Goal: Task Accomplishment & Management: Use online tool/utility

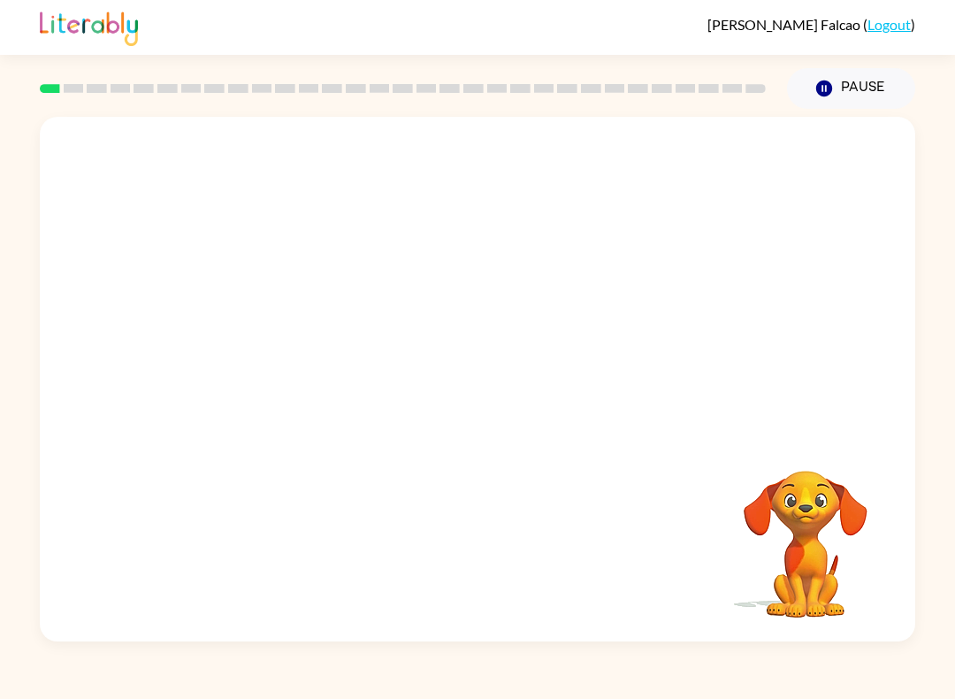
click at [808, 553] on video "Your browser must support playing .mp4 files to use Literably. Please try using…" at bounding box center [805, 531] width 177 height 177
click at [794, 518] on video "Your browser must support playing .mp4 files to use Literably. Please try using…" at bounding box center [805, 531] width 177 height 177
click at [821, 91] on icon "button" at bounding box center [824, 88] width 16 height 16
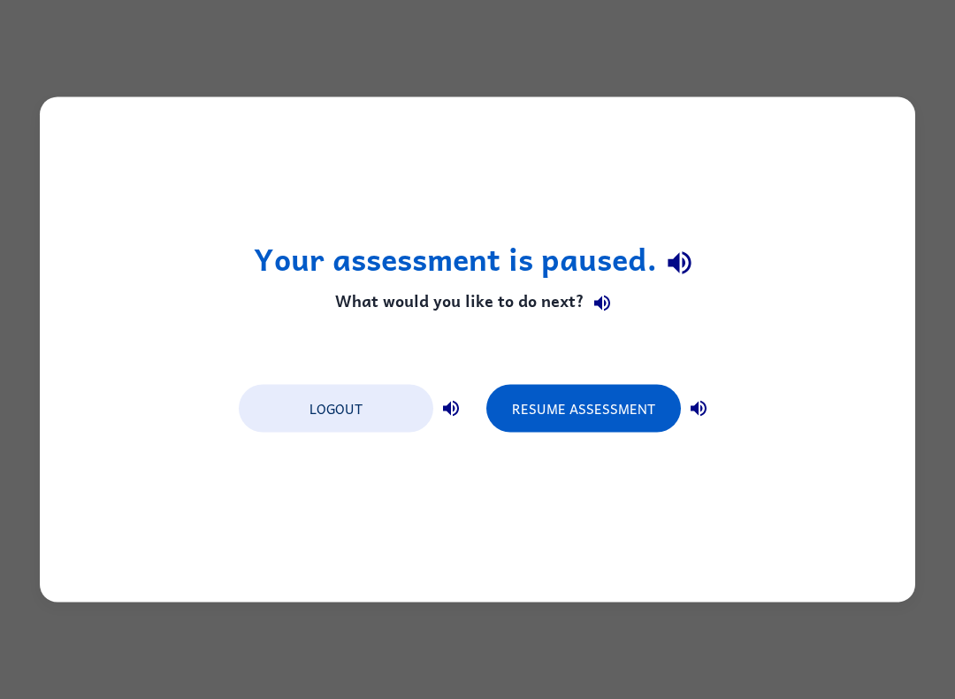
click at [614, 413] on button "Resume Assessment" at bounding box center [583, 409] width 195 height 48
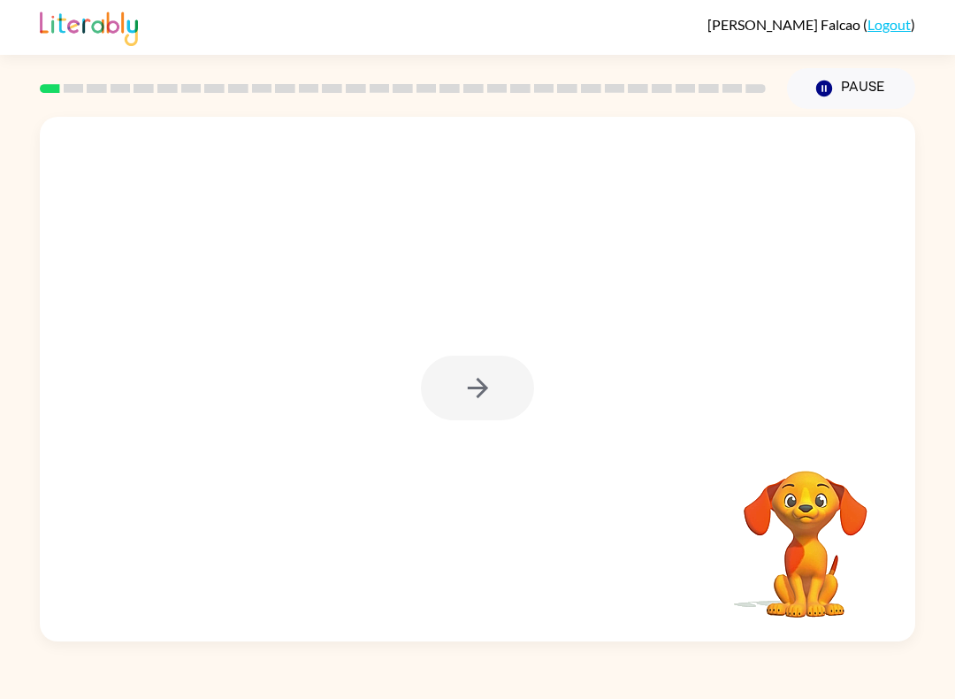
click at [695, 240] on div at bounding box center [478, 379] width 876 height 524
click at [700, 241] on div at bounding box center [478, 379] width 876 height 524
click at [471, 405] on div at bounding box center [477, 388] width 113 height 65
click at [465, 391] on icon "button" at bounding box center [478, 387] width 31 height 31
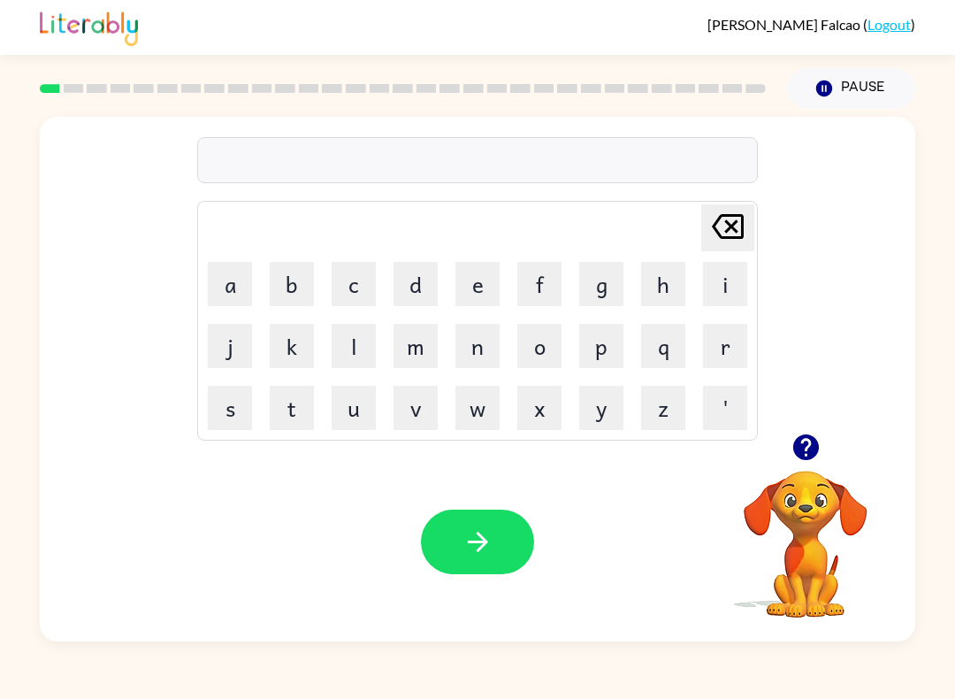
click at [299, 276] on button "b" at bounding box center [292, 284] width 44 height 44
click at [550, 326] on button "o" at bounding box center [539, 346] width 44 height 44
click at [721, 359] on button "r" at bounding box center [725, 346] width 44 height 44
click at [417, 291] on button "d" at bounding box center [416, 284] width 44 height 44
click at [482, 287] on button "e" at bounding box center [477, 284] width 44 height 44
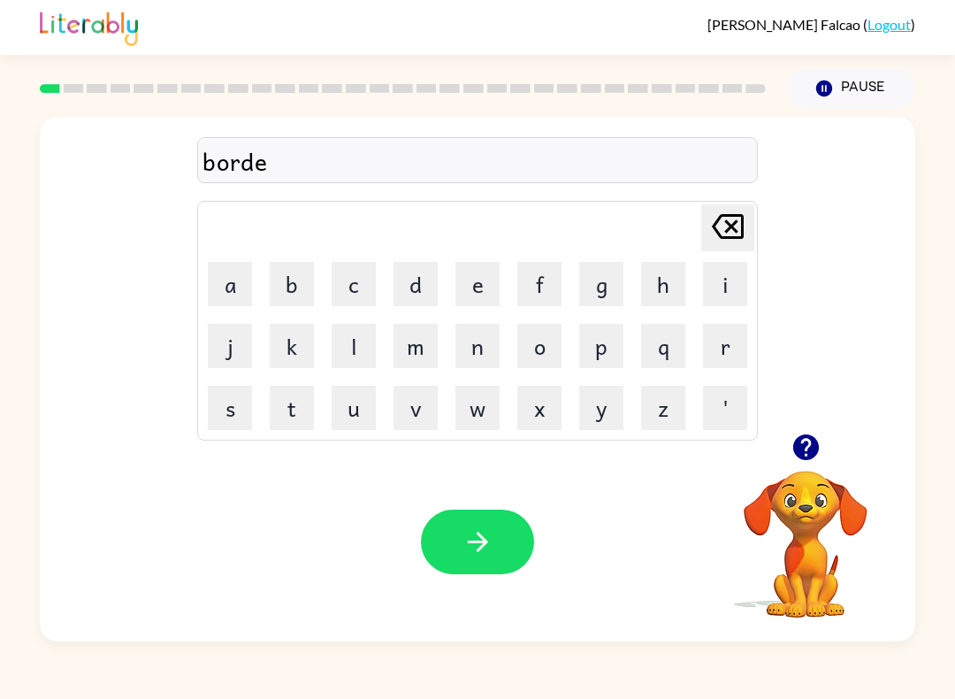
click at [722, 356] on button "r" at bounding box center [725, 346] width 44 height 44
click at [469, 515] on button "button" at bounding box center [477, 541] width 113 height 65
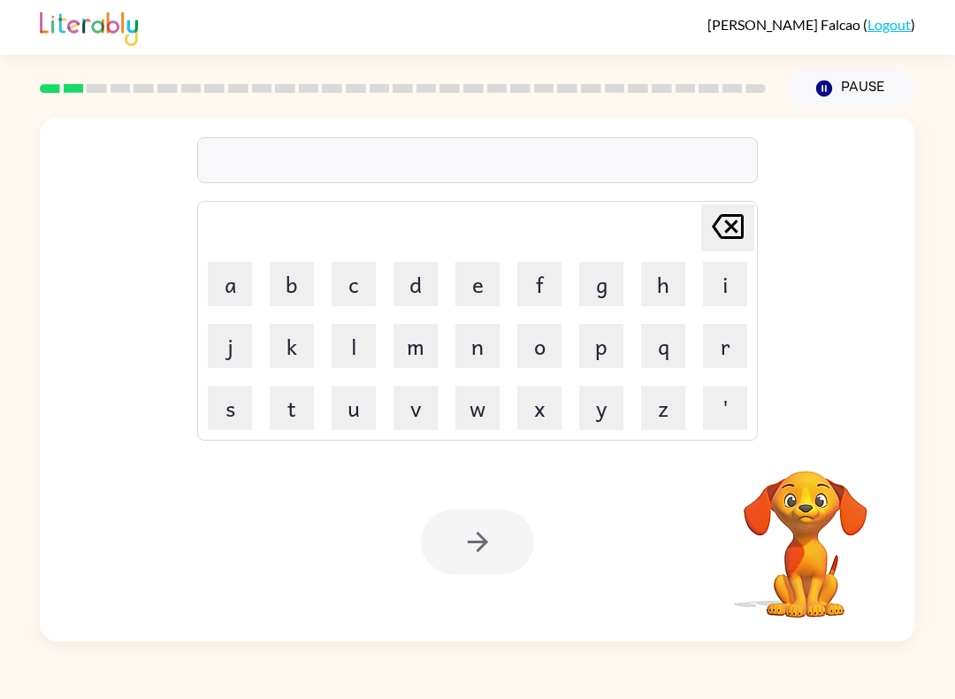
click at [722, 348] on button "r" at bounding box center [725, 346] width 44 height 44
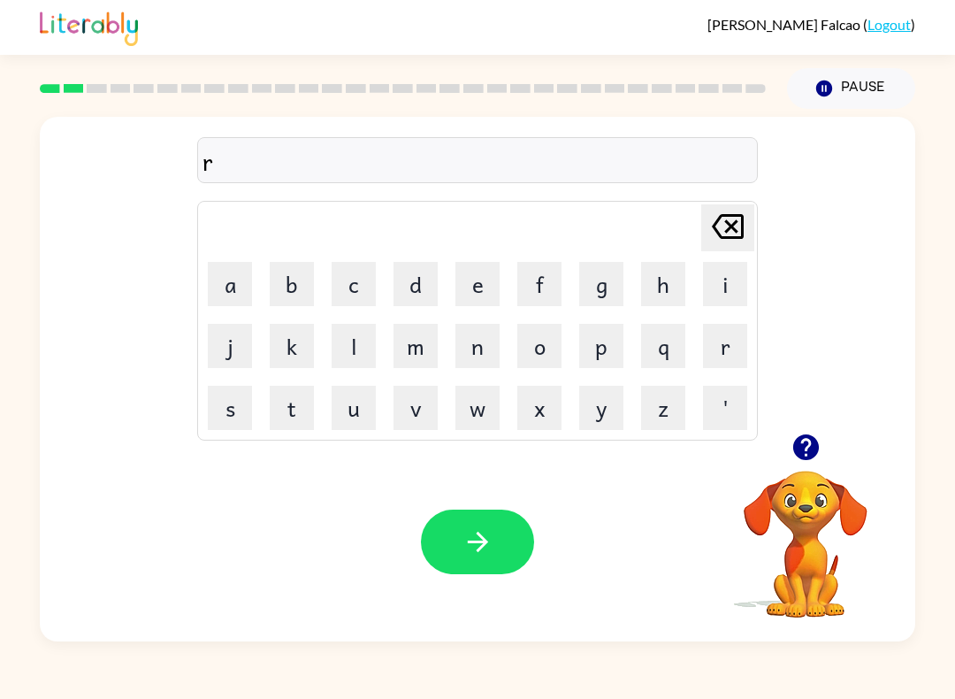
click at [539, 351] on button "o" at bounding box center [539, 346] width 44 height 44
click at [355, 413] on button "u" at bounding box center [354, 408] width 44 height 44
click at [471, 362] on button "n" at bounding box center [477, 346] width 44 height 44
click at [413, 290] on button "d" at bounding box center [416, 284] width 44 height 44
click at [465, 514] on button "button" at bounding box center [477, 541] width 113 height 65
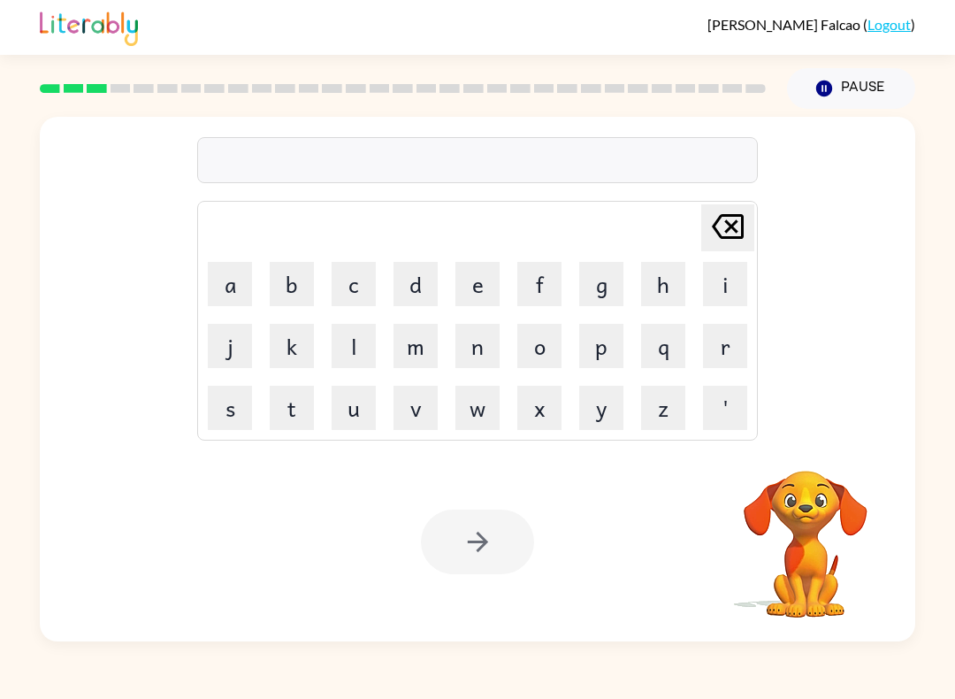
click at [422, 345] on button "m" at bounding box center [416, 346] width 44 height 44
click at [215, 291] on button "a" at bounding box center [230, 284] width 44 height 44
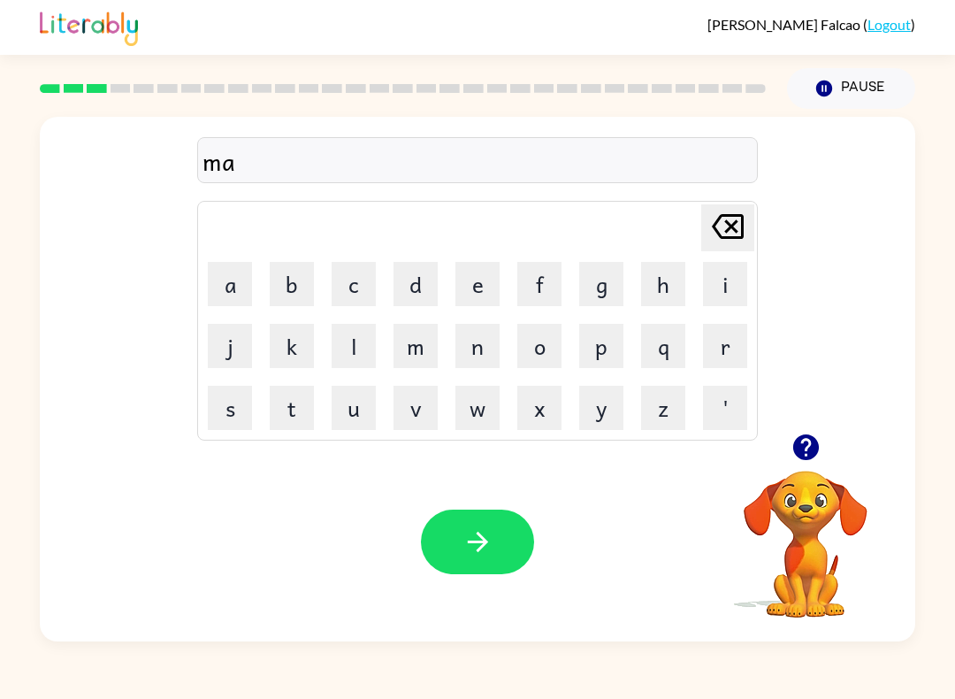
click at [353, 279] on button "c" at bounding box center [354, 284] width 44 height 44
click at [659, 296] on button "h" at bounding box center [663, 284] width 44 height 44
click at [719, 295] on button "i" at bounding box center [725, 284] width 44 height 44
click at [479, 350] on button "n" at bounding box center [477, 346] width 44 height 44
click at [483, 299] on button "e" at bounding box center [477, 284] width 44 height 44
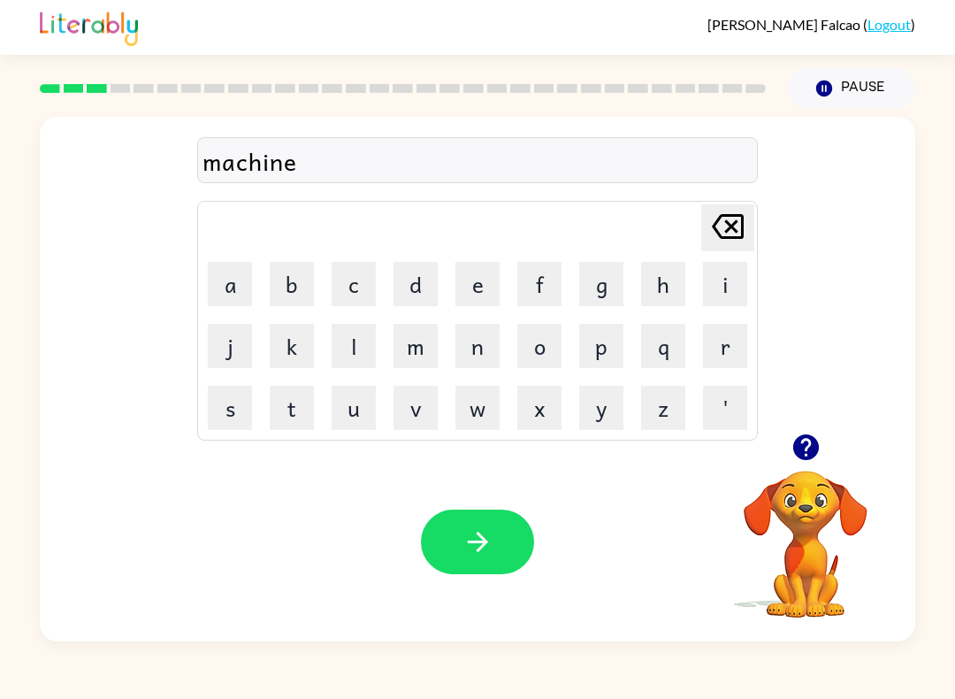
click at [468, 524] on button "button" at bounding box center [477, 541] width 113 height 65
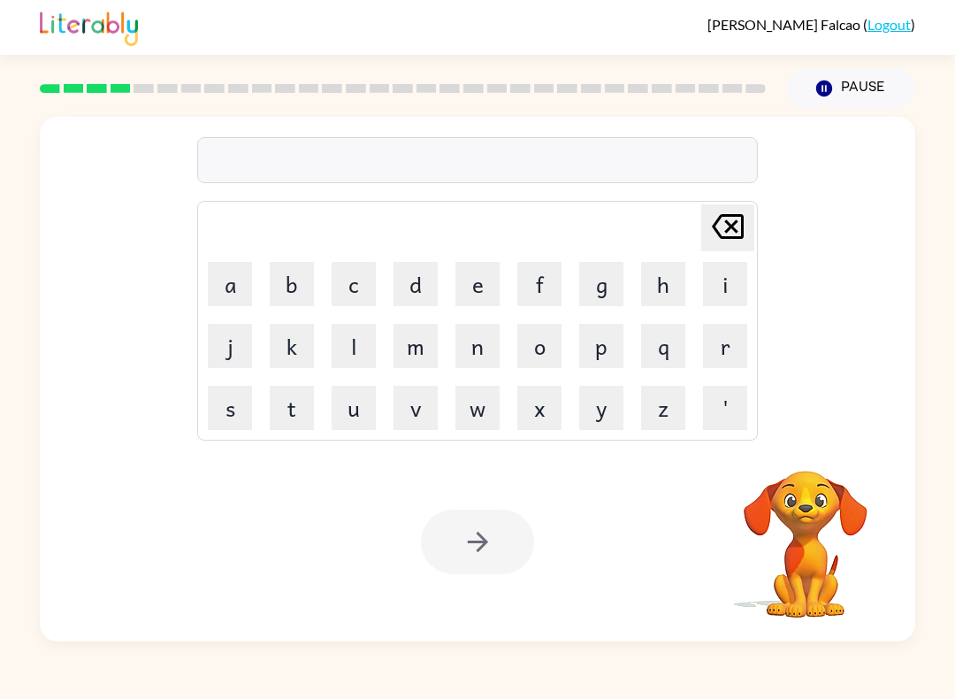
click at [809, 573] on video "Your browser must support playing .mp4 files to use Literably. Please try using…" at bounding box center [805, 531] width 177 height 177
click at [787, 570] on video "Your browser must support playing .mp4 files to use Literably. Please try using…" at bounding box center [805, 531] width 177 height 177
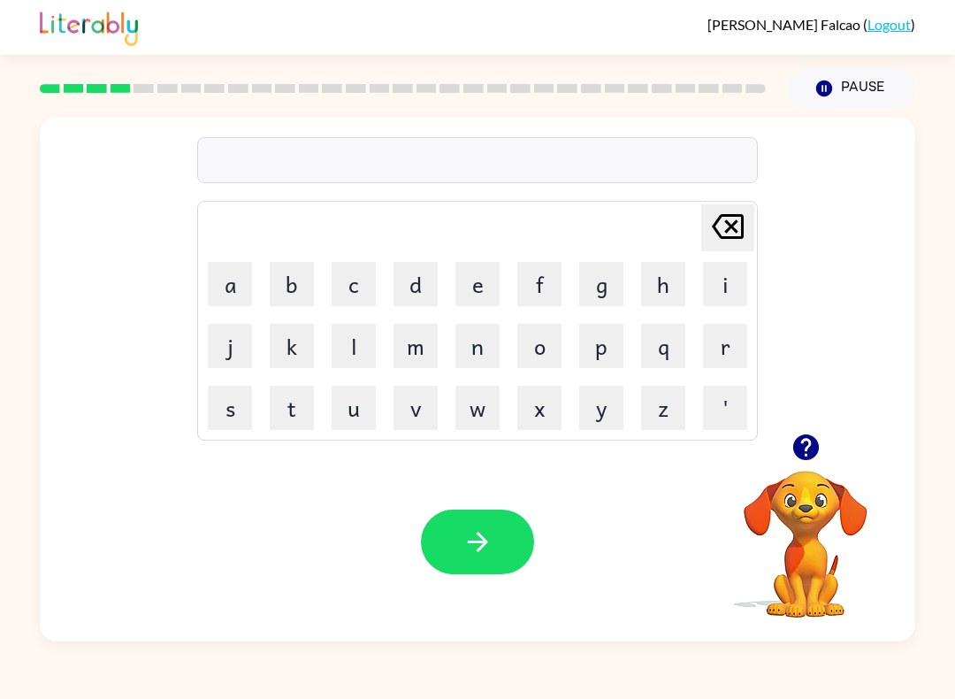
click at [288, 409] on button "t" at bounding box center [292, 408] width 44 height 44
click at [708, 361] on button "r" at bounding box center [725, 346] width 44 height 44
click at [250, 282] on button "a" at bounding box center [230, 284] width 44 height 44
click at [726, 287] on button "i" at bounding box center [725, 284] width 44 height 44
click at [472, 350] on button "n" at bounding box center [477, 346] width 44 height 44
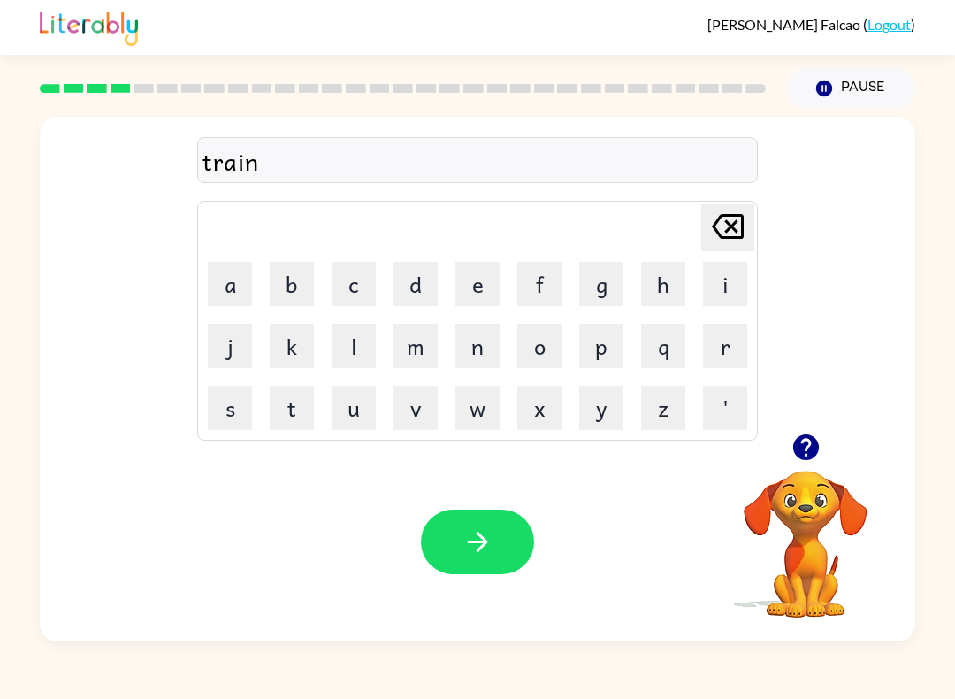
click at [479, 535] on icon "button" at bounding box center [477, 542] width 20 height 20
click at [435, 283] on button "d" at bounding box center [416, 284] width 44 height 44
click at [473, 295] on button "e" at bounding box center [477, 284] width 44 height 44
click at [538, 285] on button "f" at bounding box center [539, 284] width 44 height 44
click at [468, 287] on button "e" at bounding box center [477, 284] width 44 height 44
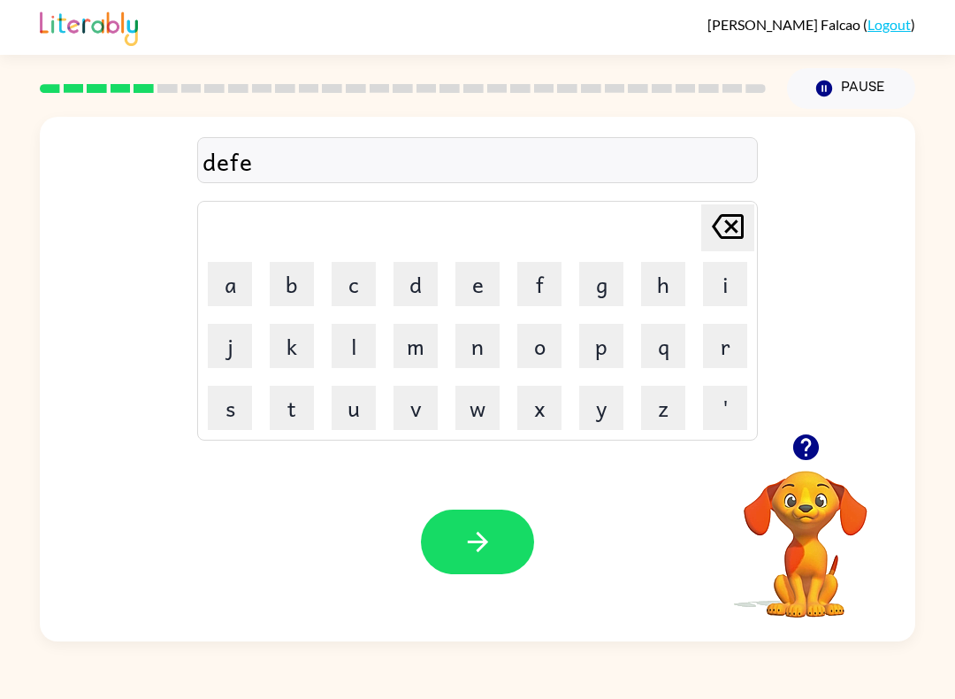
click at [475, 348] on button "n" at bounding box center [477, 346] width 44 height 44
click at [233, 402] on button "s" at bounding box center [230, 408] width 44 height 44
click at [715, 288] on button "i" at bounding box center [725, 284] width 44 height 44
click at [414, 409] on button "v" at bounding box center [416, 408] width 44 height 44
click at [473, 282] on button "e" at bounding box center [477, 284] width 44 height 44
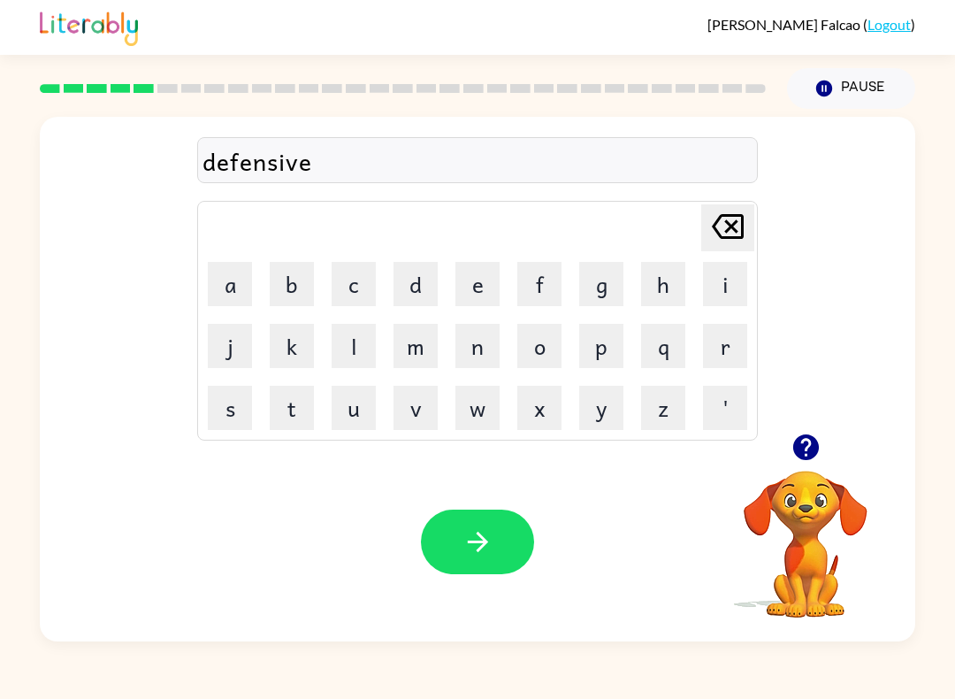
click at [457, 520] on button "button" at bounding box center [477, 541] width 113 height 65
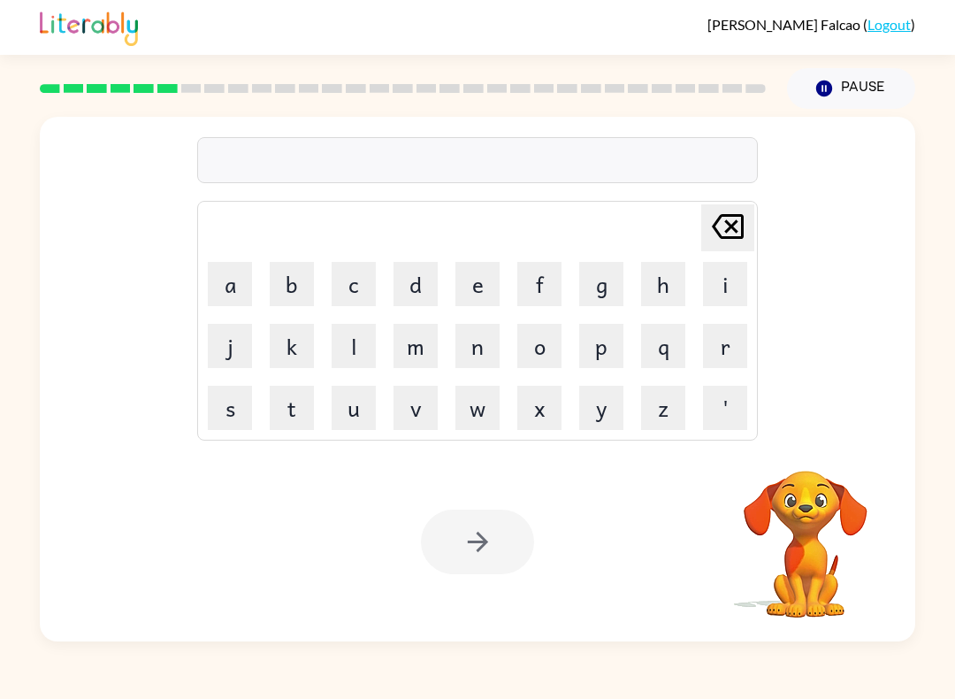
click at [410, 416] on button "v" at bounding box center [416, 408] width 44 height 44
click at [228, 284] on button "a" at bounding box center [230, 284] width 44 height 44
click at [348, 285] on button "c" at bounding box center [354, 284] width 44 height 44
click at [234, 298] on button "a" at bounding box center [230, 284] width 44 height 44
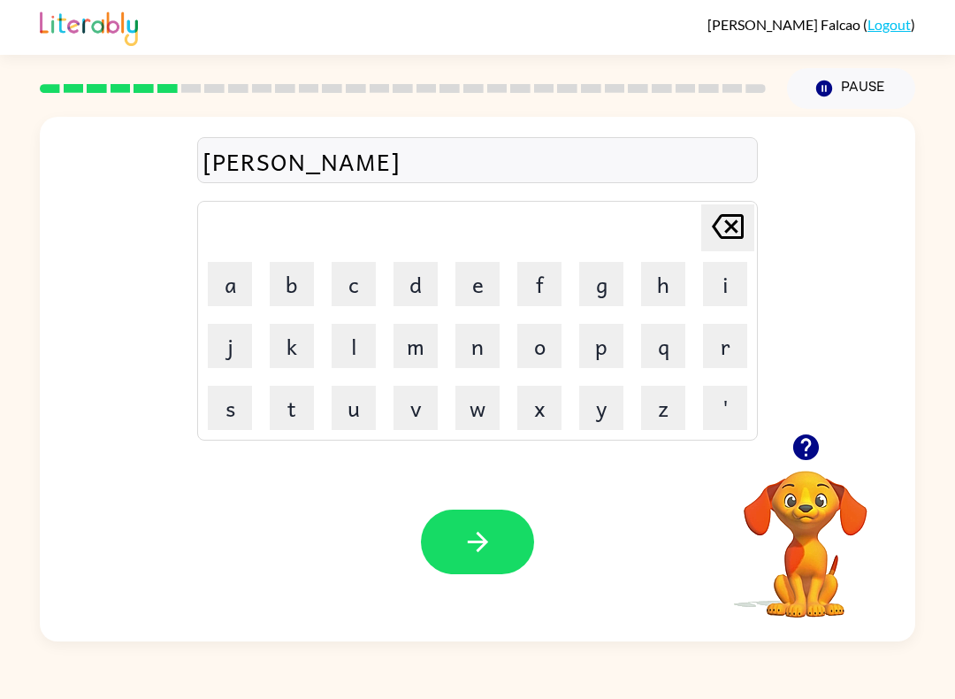
click at [293, 407] on button "t" at bounding box center [292, 408] width 44 height 44
click at [715, 295] on button "i" at bounding box center [725, 284] width 44 height 44
click at [540, 348] on button "o" at bounding box center [539, 346] width 44 height 44
click at [474, 349] on button "n" at bounding box center [477, 346] width 44 height 44
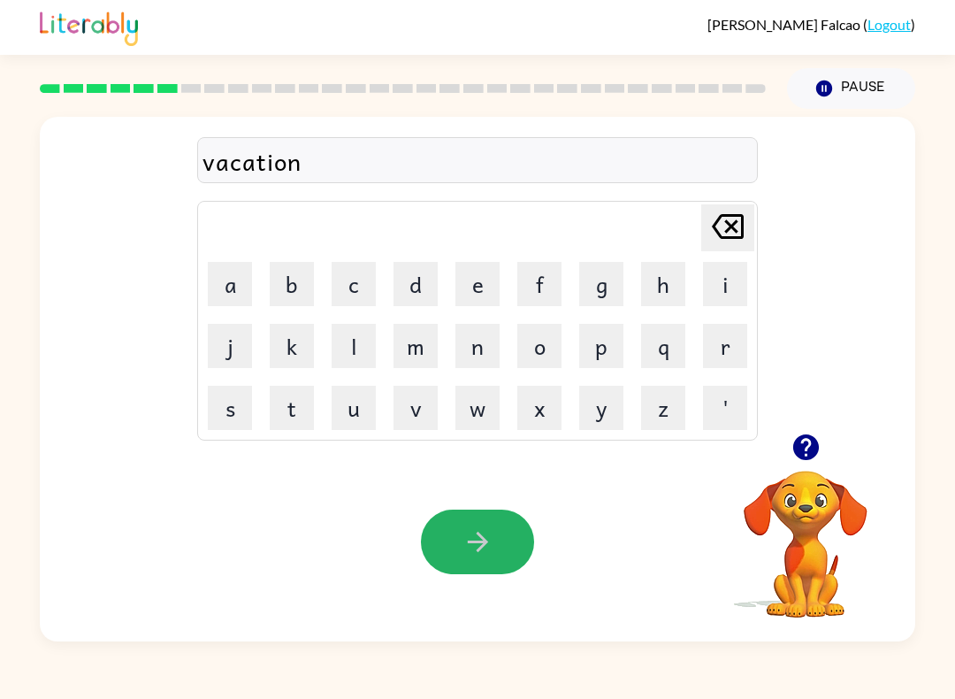
click at [494, 525] on button "button" at bounding box center [477, 541] width 113 height 65
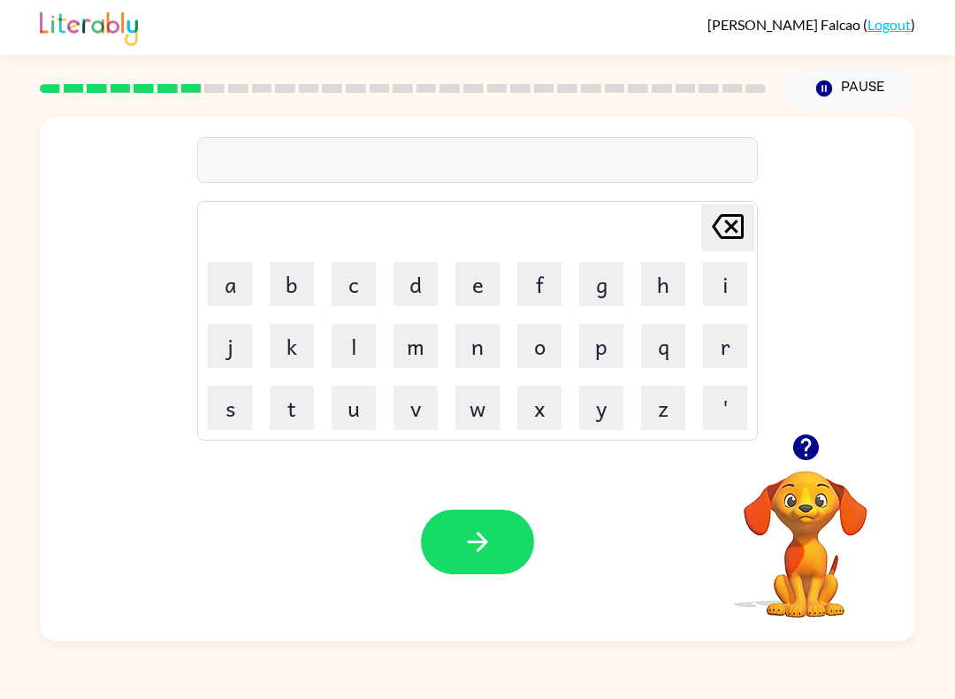
click at [609, 348] on button "p" at bounding box center [601, 346] width 44 height 44
click at [356, 398] on button "u" at bounding box center [354, 408] width 44 height 44
click at [404, 287] on button "d" at bounding box center [416, 284] width 44 height 44
click at [368, 355] on button "l" at bounding box center [354, 346] width 44 height 44
click at [470, 293] on button "e" at bounding box center [477, 284] width 44 height 44
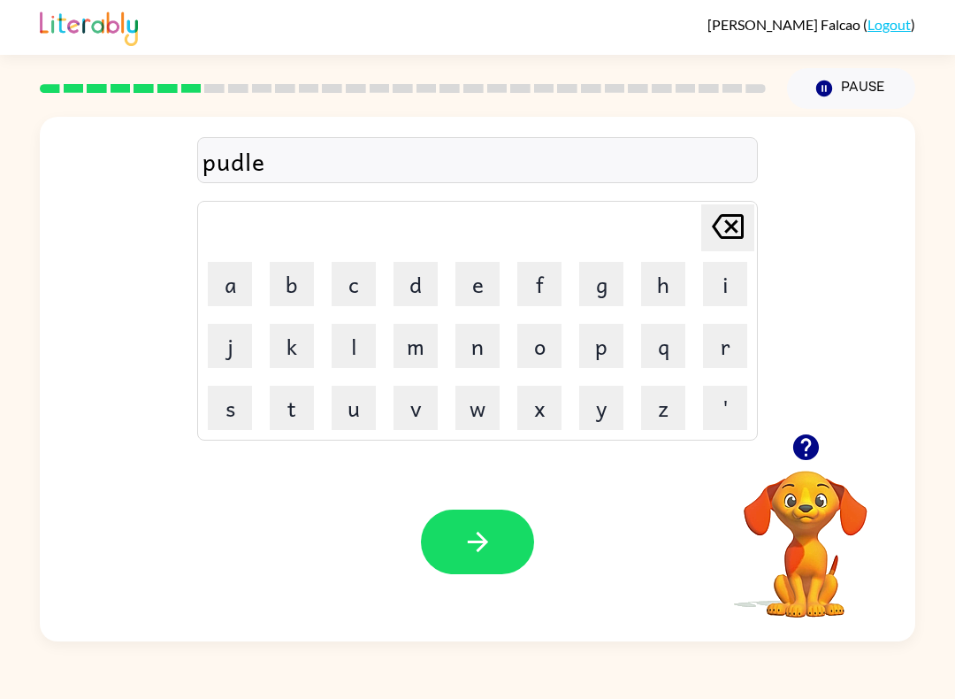
click at [464, 534] on icon "button" at bounding box center [478, 541] width 31 height 31
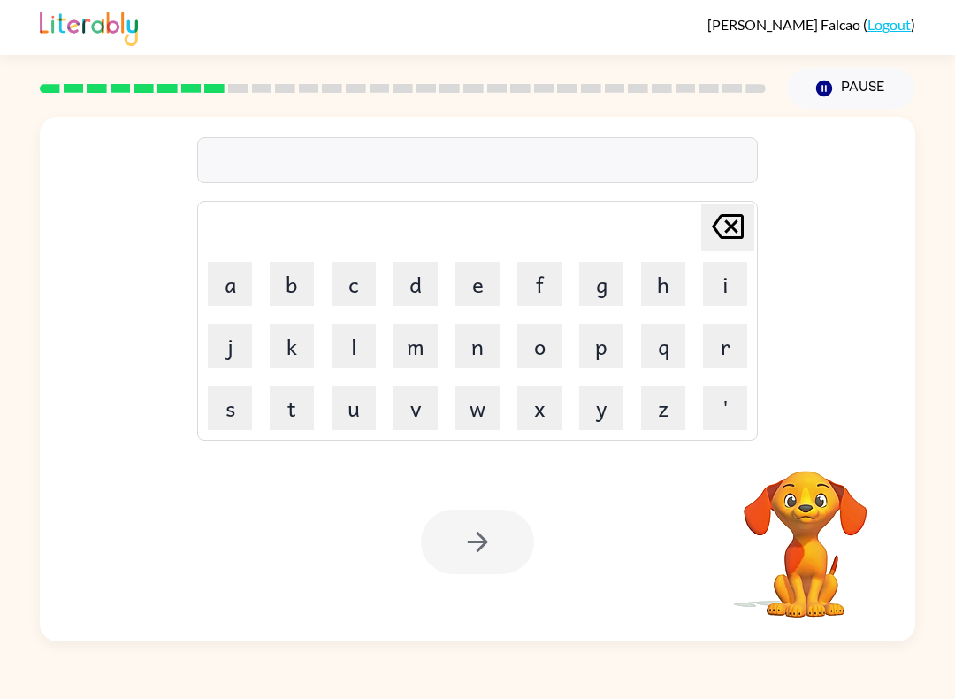
click at [429, 353] on button "m" at bounding box center [416, 346] width 44 height 44
click at [727, 296] on button "i" at bounding box center [725, 284] width 44 height 44
click at [725, 355] on button "r" at bounding box center [725, 346] width 44 height 44
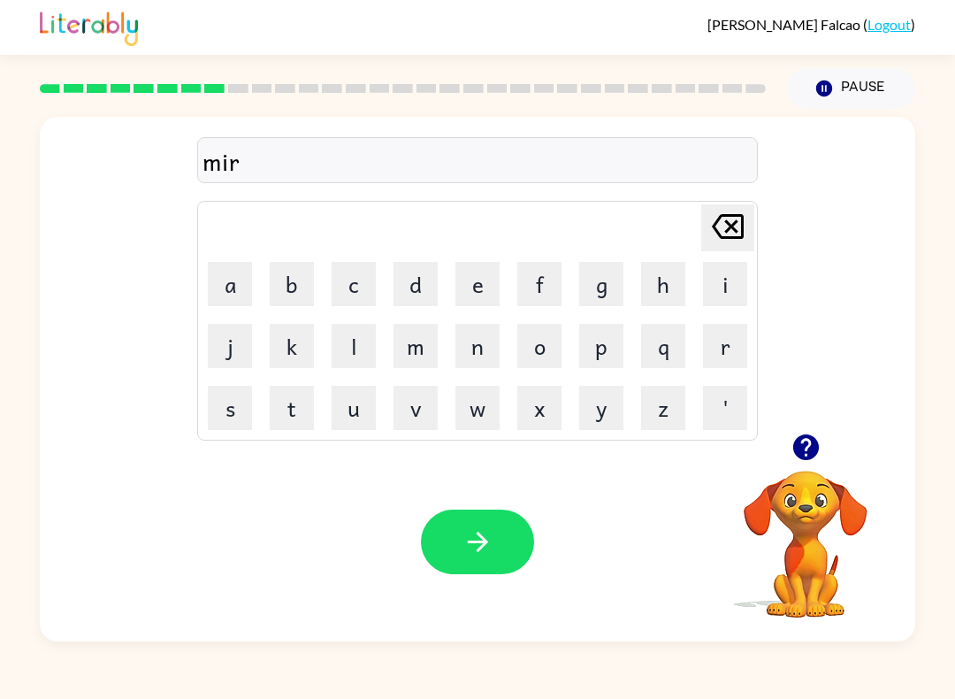
click at [232, 287] on button "a" at bounding box center [230, 284] width 44 height 44
click at [354, 285] on button "c" at bounding box center [354, 284] width 44 height 44
click at [346, 348] on button "l" at bounding box center [354, 346] width 44 height 44
click at [497, 278] on button "e" at bounding box center [477, 284] width 44 height 44
click at [478, 543] on icon "button" at bounding box center [477, 542] width 20 height 20
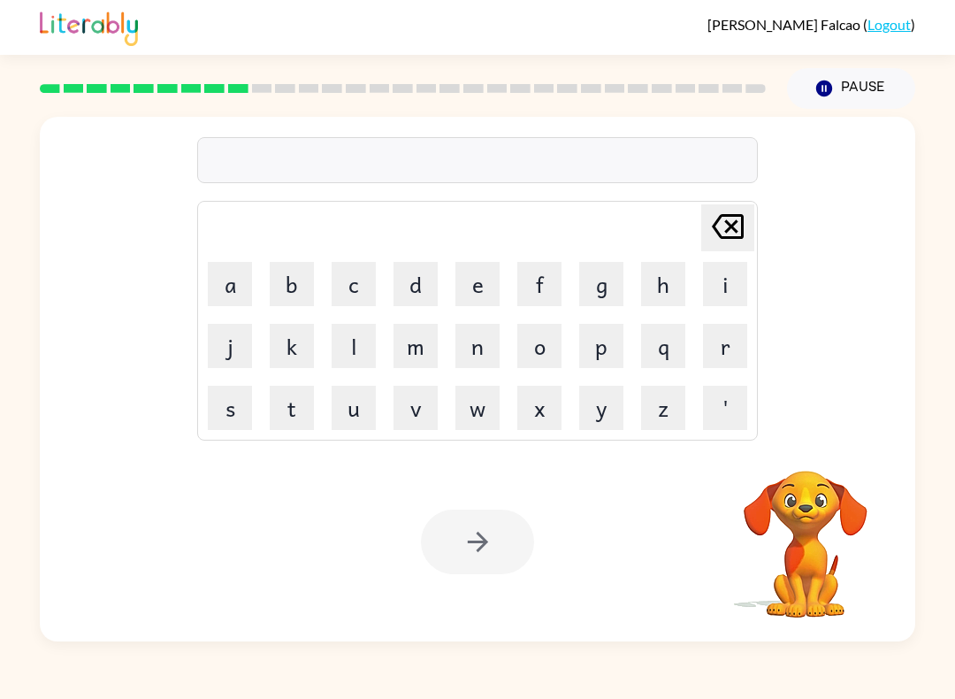
click at [418, 352] on button "m" at bounding box center [416, 346] width 44 height 44
click at [743, 298] on button "i" at bounding box center [725, 284] width 44 height 44
click at [338, 341] on button "l" at bounding box center [354, 346] width 44 height 44
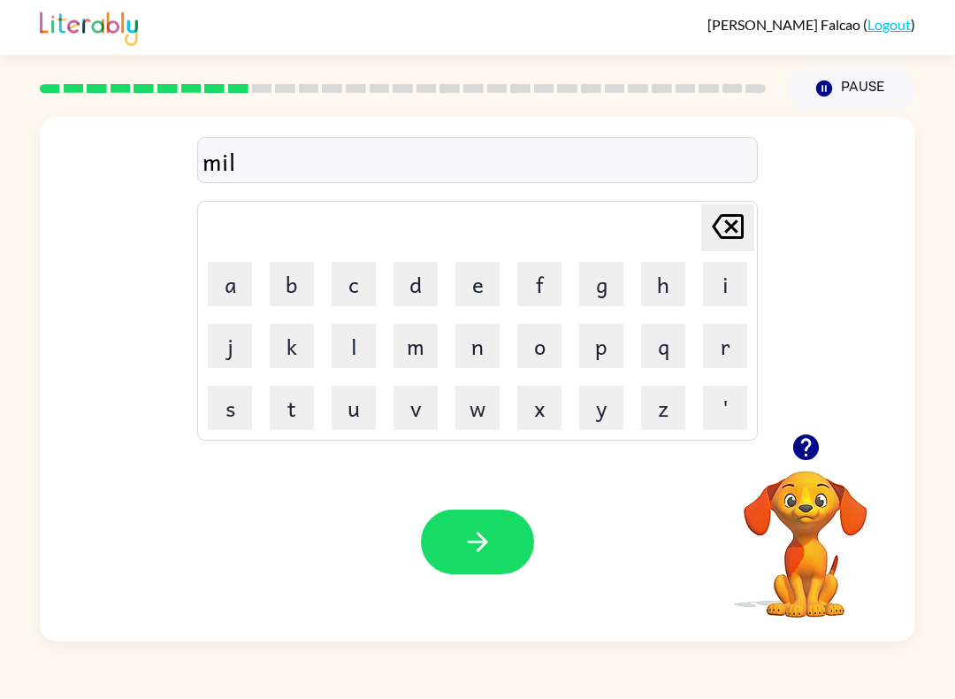
click at [739, 219] on icon "[PERSON_NAME] last character input" at bounding box center [728, 226] width 42 height 42
click at [421, 283] on button "d" at bounding box center [416, 284] width 44 height 44
click at [420, 355] on button "m" at bounding box center [416, 346] width 44 height 44
click at [548, 349] on button "o" at bounding box center [539, 346] width 44 height 44
click at [713, 353] on button "r" at bounding box center [725, 346] width 44 height 44
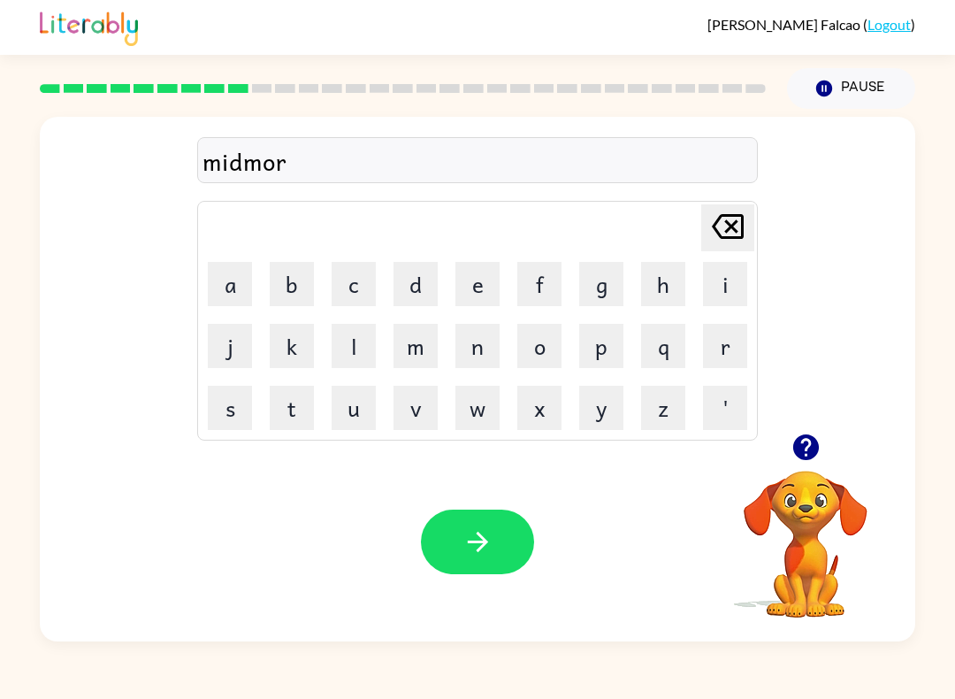
click at [472, 346] on button "n" at bounding box center [477, 346] width 44 height 44
click at [729, 289] on button "i" at bounding box center [725, 284] width 44 height 44
click at [477, 351] on button "n" at bounding box center [477, 346] width 44 height 44
click at [604, 282] on button "g" at bounding box center [601, 284] width 44 height 44
click at [468, 542] on icon "button" at bounding box center [477, 542] width 20 height 20
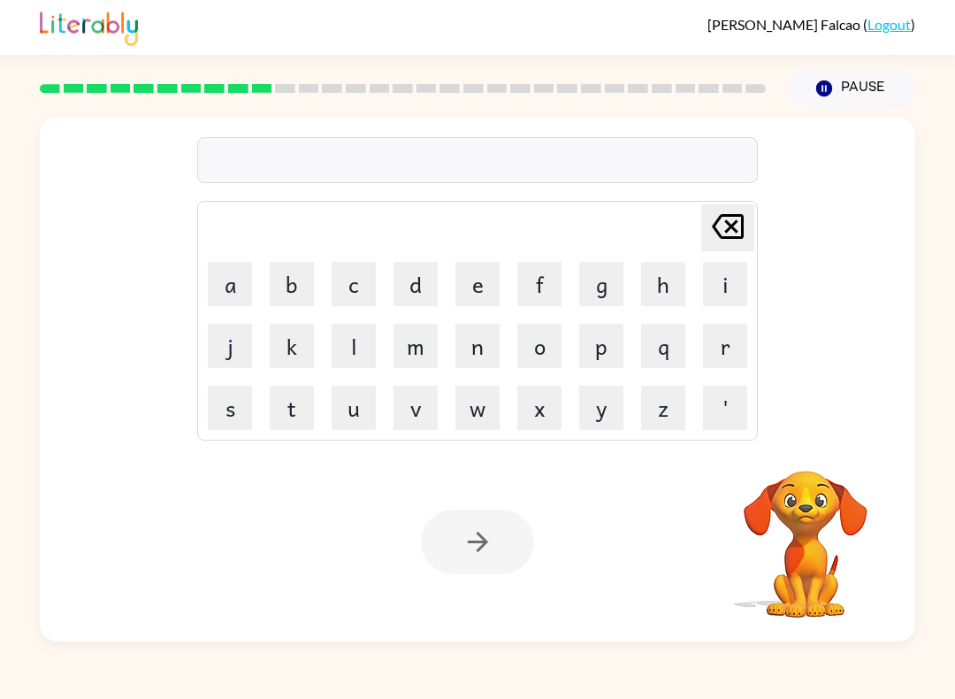
click at [432, 279] on button "d" at bounding box center [416, 284] width 44 height 44
click at [720, 298] on button "i" at bounding box center [725, 284] width 44 height 44
click at [234, 410] on button "s" at bounding box center [230, 408] width 44 height 44
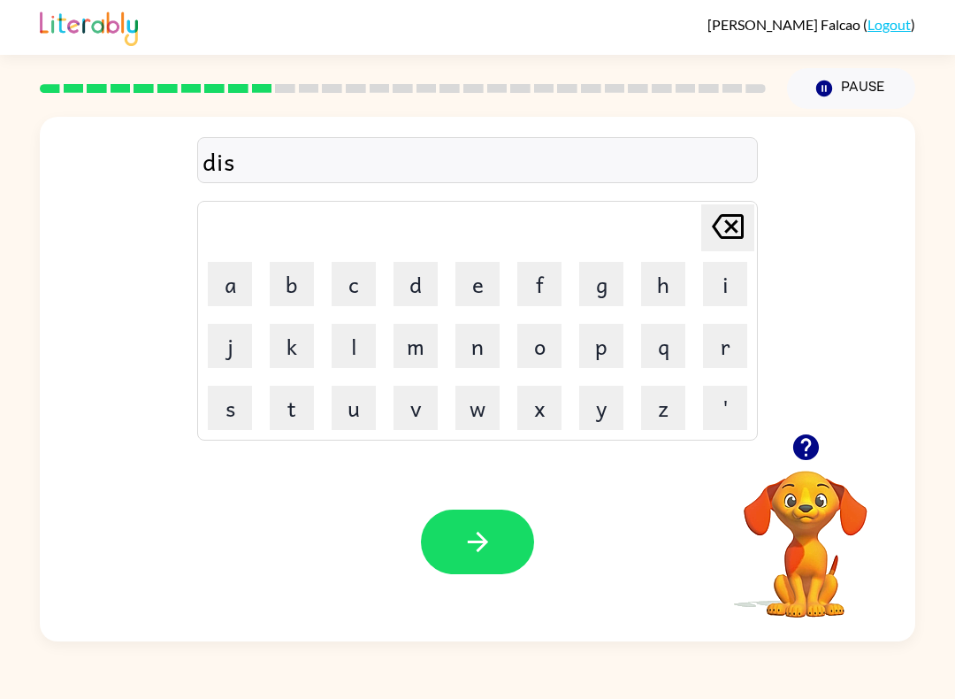
click at [298, 399] on button "t" at bounding box center [292, 408] width 44 height 44
click at [724, 350] on button "r" at bounding box center [725, 346] width 44 height 44
click at [368, 409] on button "u" at bounding box center [354, 408] width 44 height 44
click at [231, 410] on button "s" at bounding box center [230, 408] width 44 height 44
click at [300, 404] on button "t" at bounding box center [292, 408] width 44 height 44
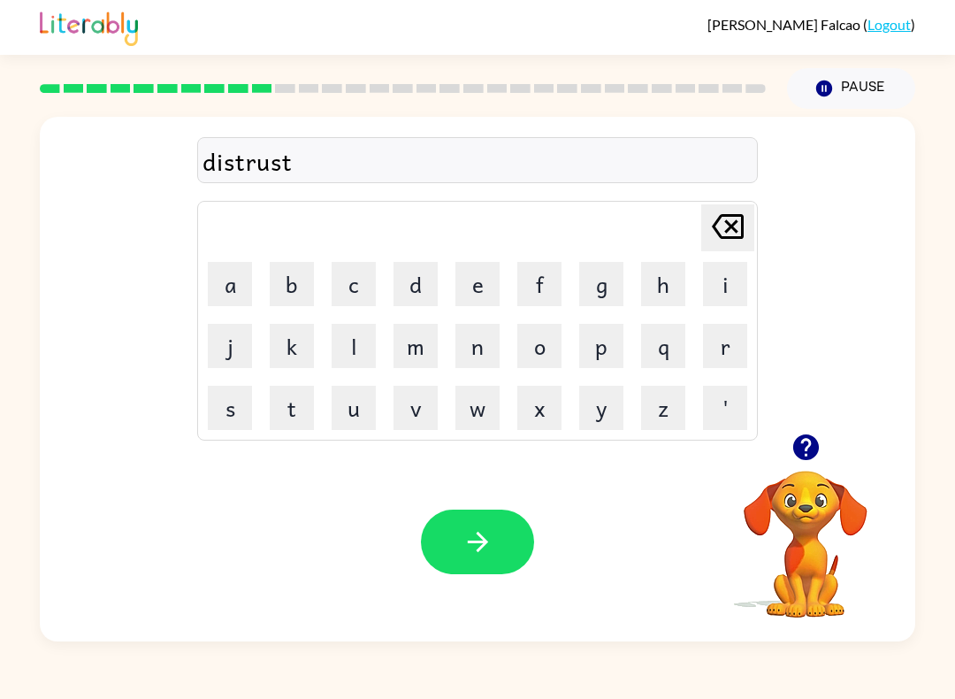
click at [483, 543] on icon "button" at bounding box center [477, 542] width 20 height 20
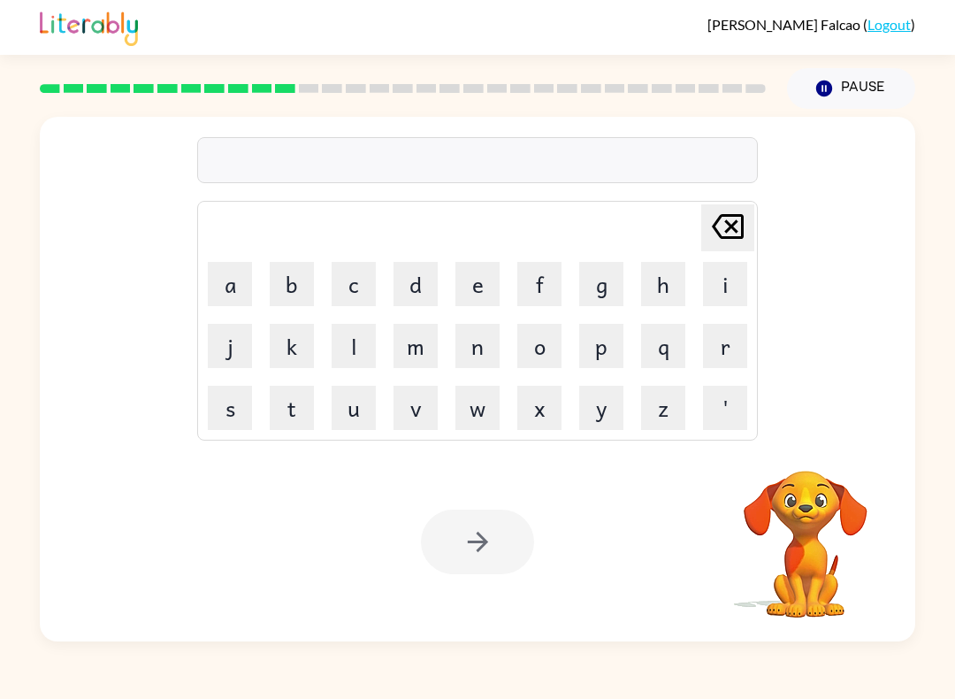
click at [736, 352] on button "r" at bounding box center [725, 346] width 44 height 44
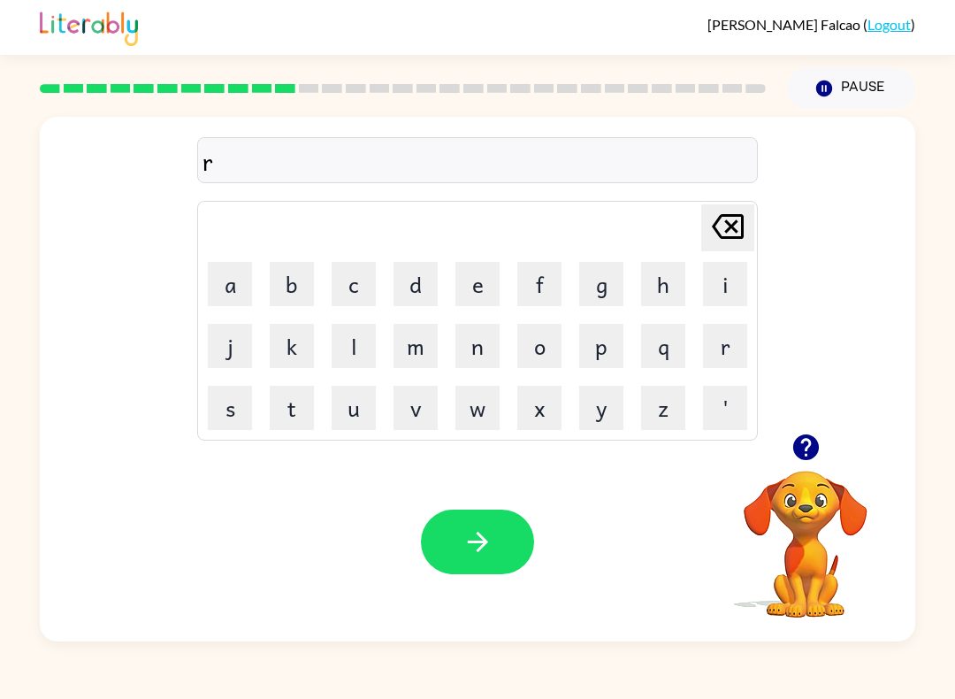
click at [538, 355] on button "o" at bounding box center [539, 346] width 44 height 44
click at [363, 404] on button "u" at bounding box center [354, 408] width 44 height 44
click at [412, 292] on button "d" at bounding box center [416, 284] width 44 height 44
click at [471, 524] on button "button" at bounding box center [477, 541] width 113 height 65
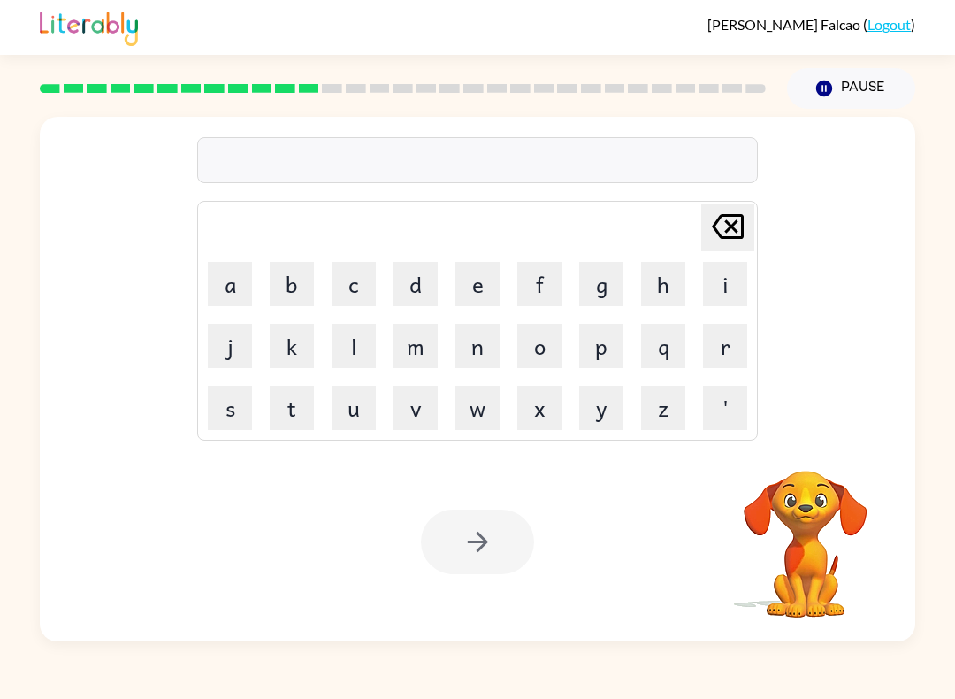
click at [366, 408] on button "u" at bounding box center [354, 408] width 44 height 44
click at [598, 356] on button "p" at bounding box center [601, 346] width 44 height 44
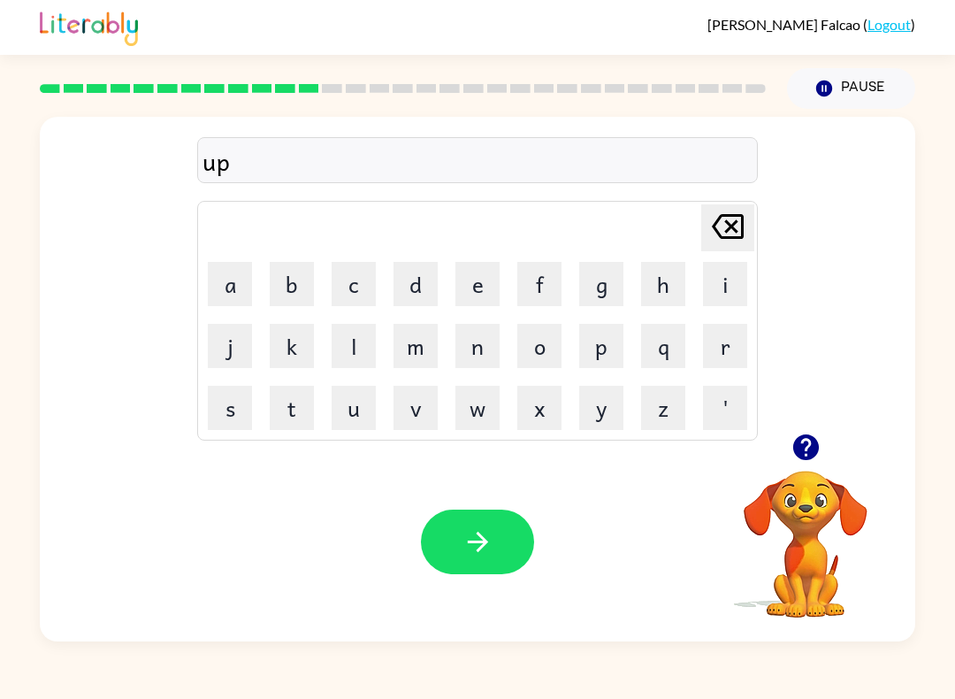
click at [593, 289] on button "g" at bounding box center [601, 284] width 44 height 44
click at [722, 353] on button "r" at bounding box center [725, 346] width 44 height 44
click at [234, 281] on button "a" at bounding box center [230, 284] width 44 height 44
click at [421, 287] on button "d" at bounding box center [416, 284] width 44 height 44
click at [473, 290] on button "e" at bounding box center [477, 284] width 44 height 44
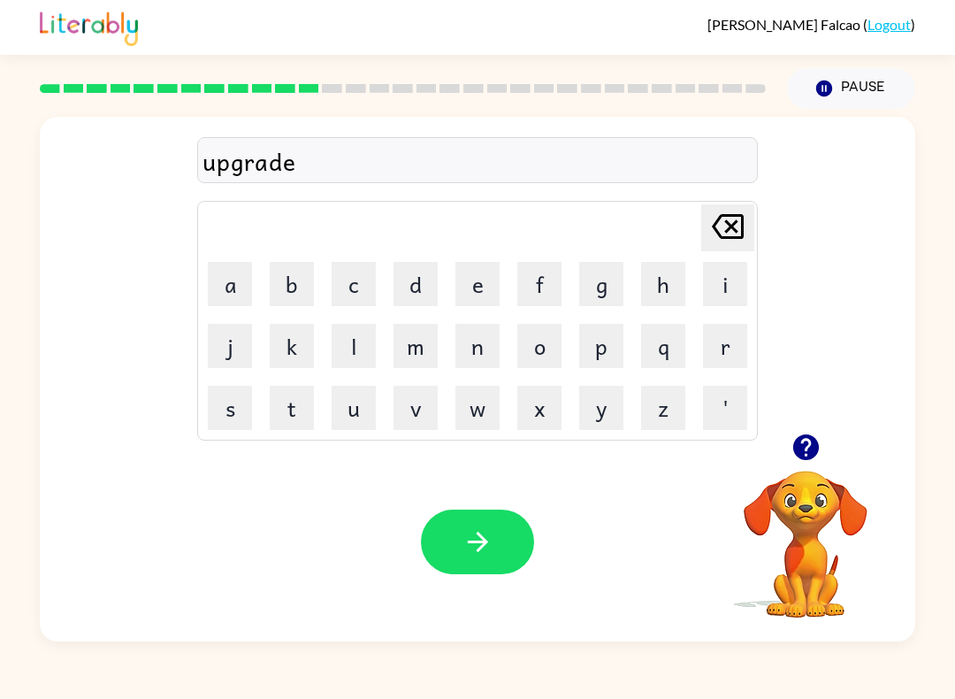
click at [444, 521] on button "button" at bounding box center [477, 541] width 113 height 65
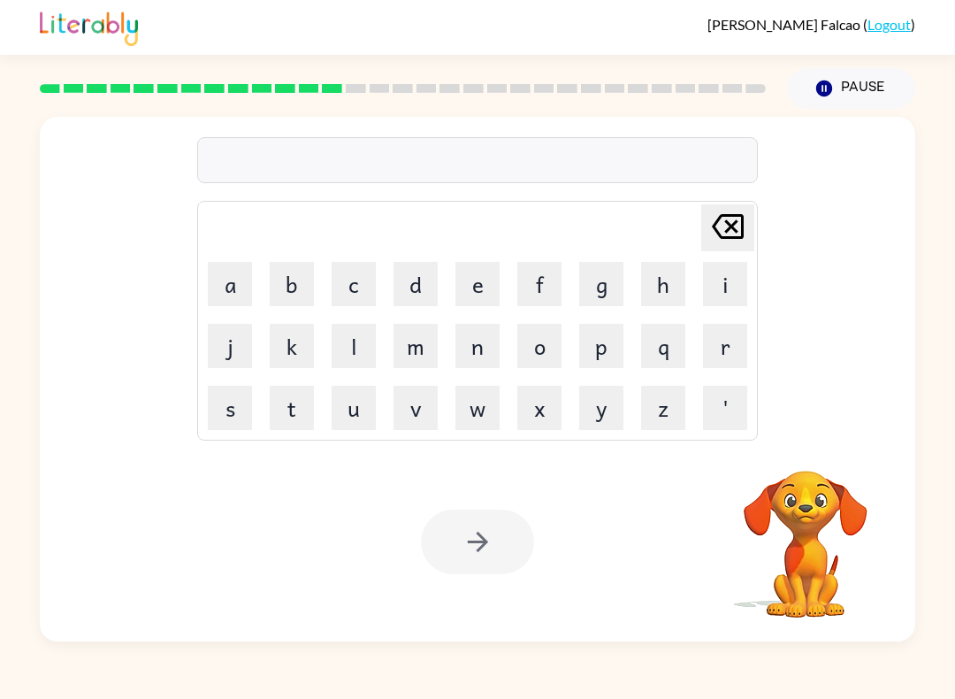
click at [419, 347] on button "m" at bounding box center [416, 346] width 44 height 44
click at [238, 283] on button "a" at bounding box center [230, 284] width 44 height 44
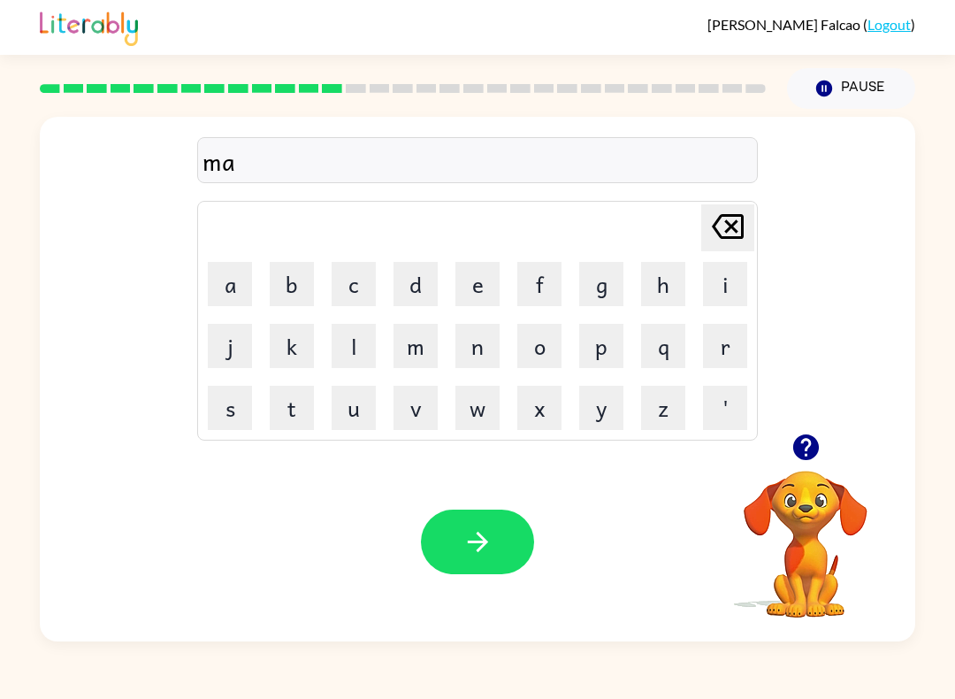
click at [412, 288] on button "d" at bounding box center [416, 284] width 44 height 44
click at [472, 346] on button "n" at bounding box center [477, 346] width 44 height 44
click at [483, 283] on button "e" at bounding box center [477, 284] width 44 height 44
click at [235, 405] on button "s" at bounding box center [230, 408] width 44 height 44
click at [234, 404] on button "s" at bounding box center [230, 408] width 44 height 44
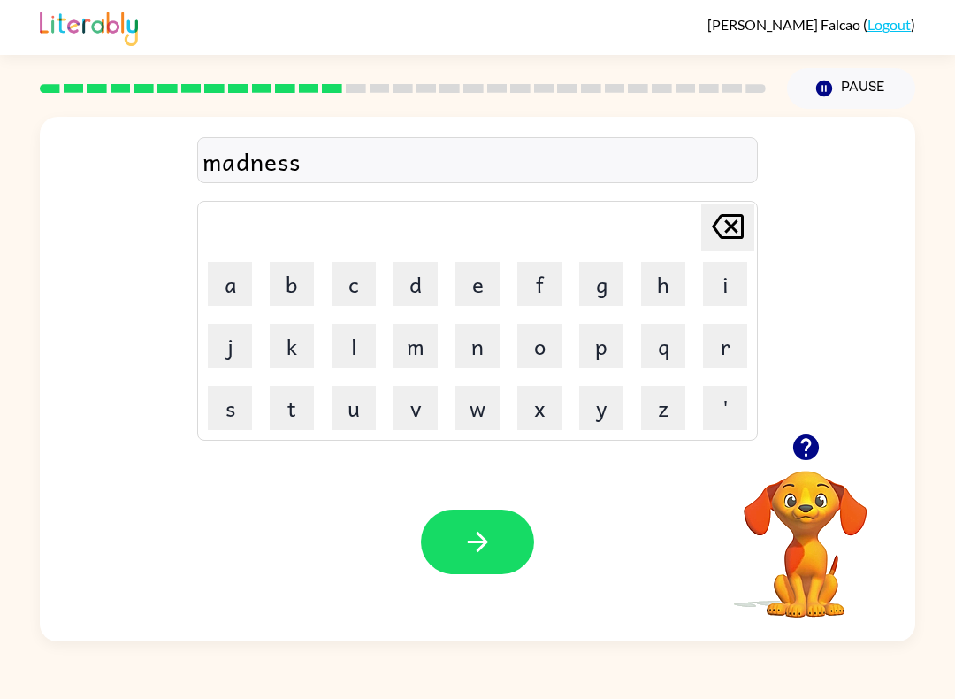
click at [465, 540] on icon "button" at bounding box center [478, 541] width 31 height 31
click at [301, 282] on button "b" at bounding box center [292, 284] width 44 height 44
click at [547, 353] on button "o" at bounding box center [539, 346] width 44 height 44
click at [478, 350] on button "n" at bounding box center [477, 346] width 44 height 44
click at [353, 415] on button "u" at bounding box center [354, 408] width 44 height 44
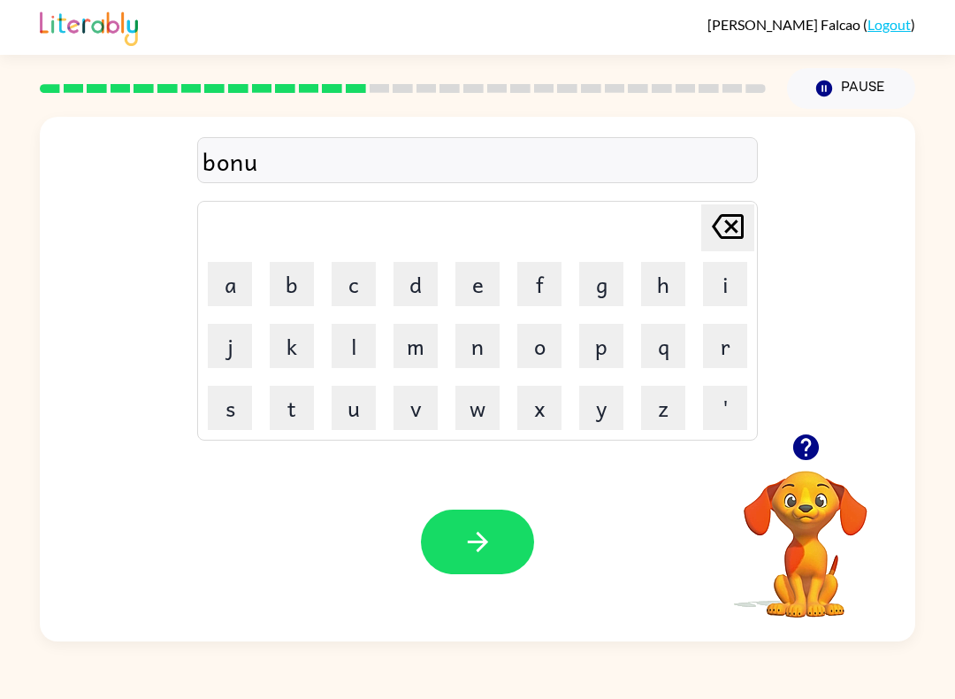
click at [219, 394] on button "s" at bounding box center [230, 408] width 44 height 44
click at [464, 517] on button "button" at bounding box center [477, 541] width 113 height 65
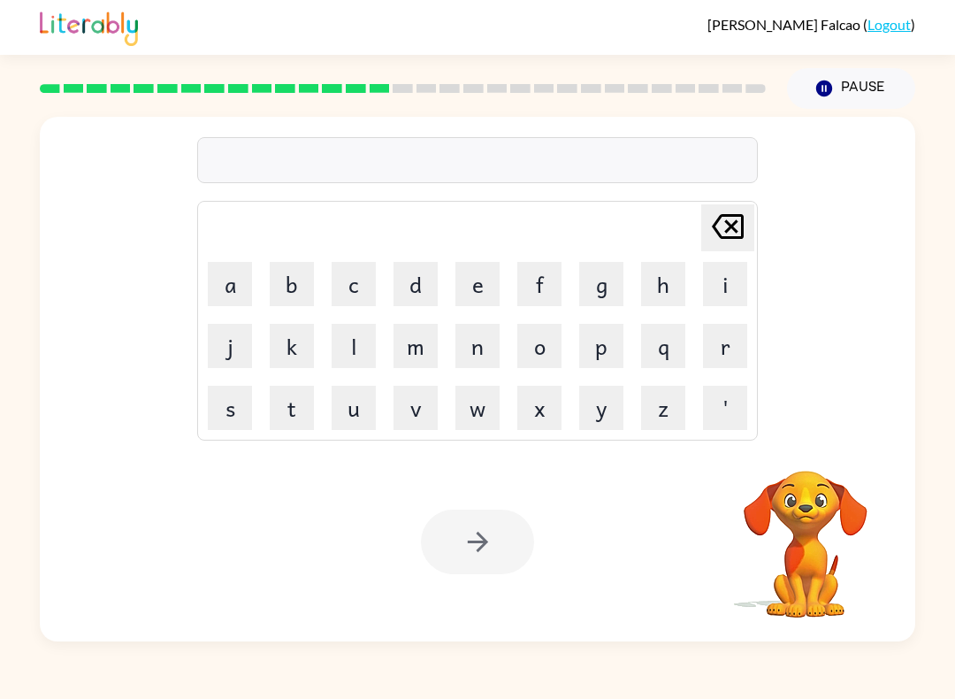
click at [237, 397] on button "s" at bounding box center [230, 408] width 44 height 44
click at [487, 402] on button "w" at bounding box center [477, 408] width 44 height 44
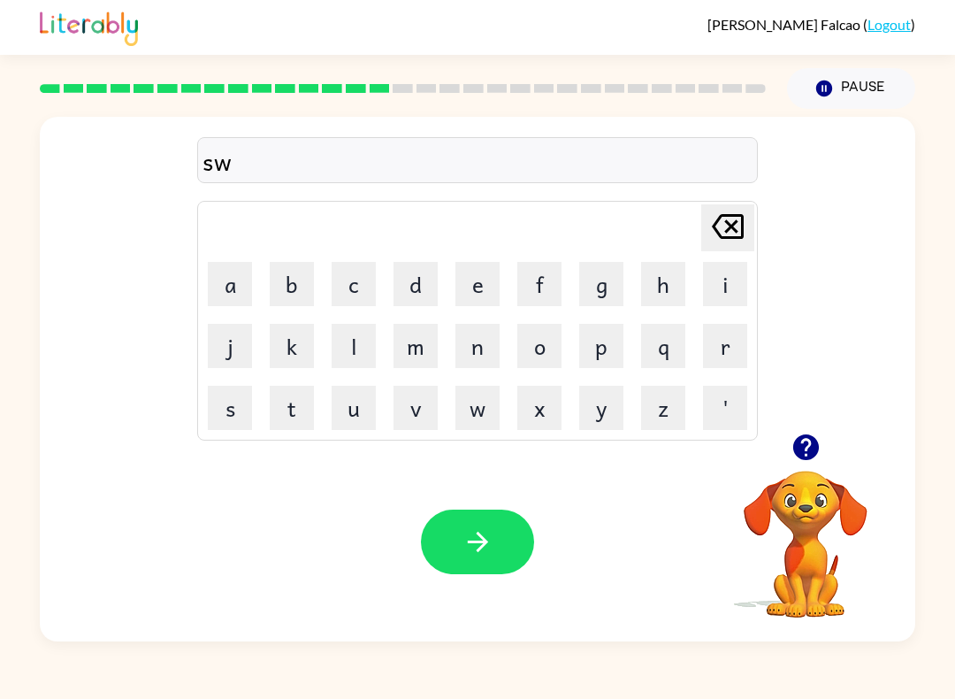
click at [547, 350] on button "o" at bounding box center [539, 346] width 44 height 44
click at [471, 413] on button "w" at bounding box center [477, 408] width 44 height 44
click at [414, 346] on button "m" at bounding box center [416, 346] width 44 height 44
click at [468, 548] on icon "button" at bounding box center [478, 541] width 31 height 31
click at [710, 348] on button "r" at bounding box center [725, 346] width 44 height 44
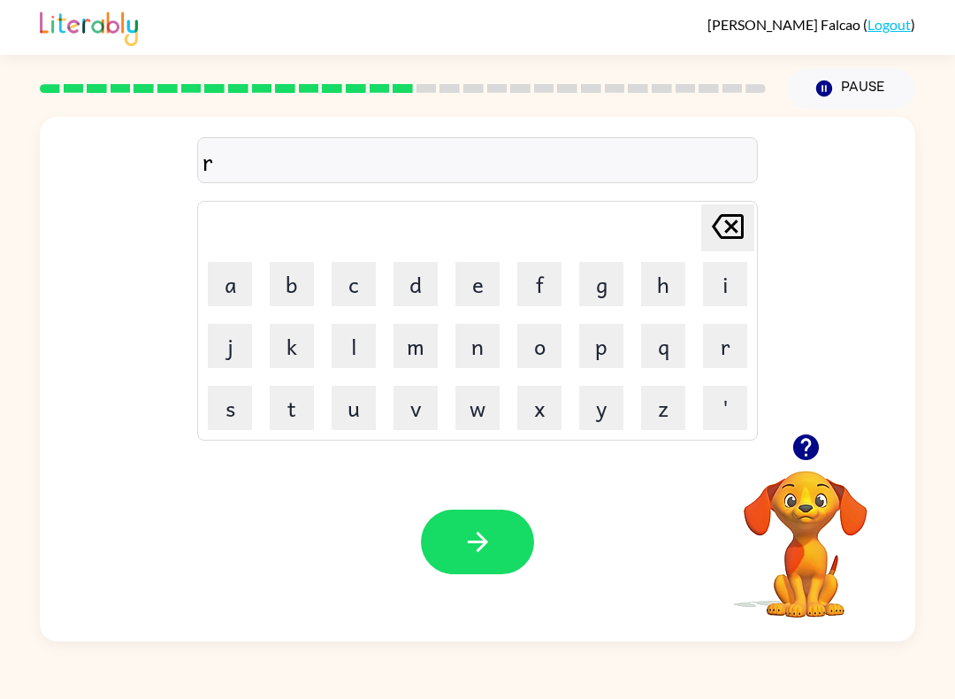
click at [241, 292] on button "a" at bounding box center [230, 284] width 44 height 44
click at [470, 409] on button "w" at bounding box center [477, 408] width 44 height 44
click at [722, 241] on icon "[PERSON_NAME] last character input" at bounding box center [728, 226] width 42 height 42
click at [407, 340] on button "m" at bounding box center [416, 346] width 44 height 44
click at [487, 556] on icon "button" at bounding box center [478, 541] width 31 height 31
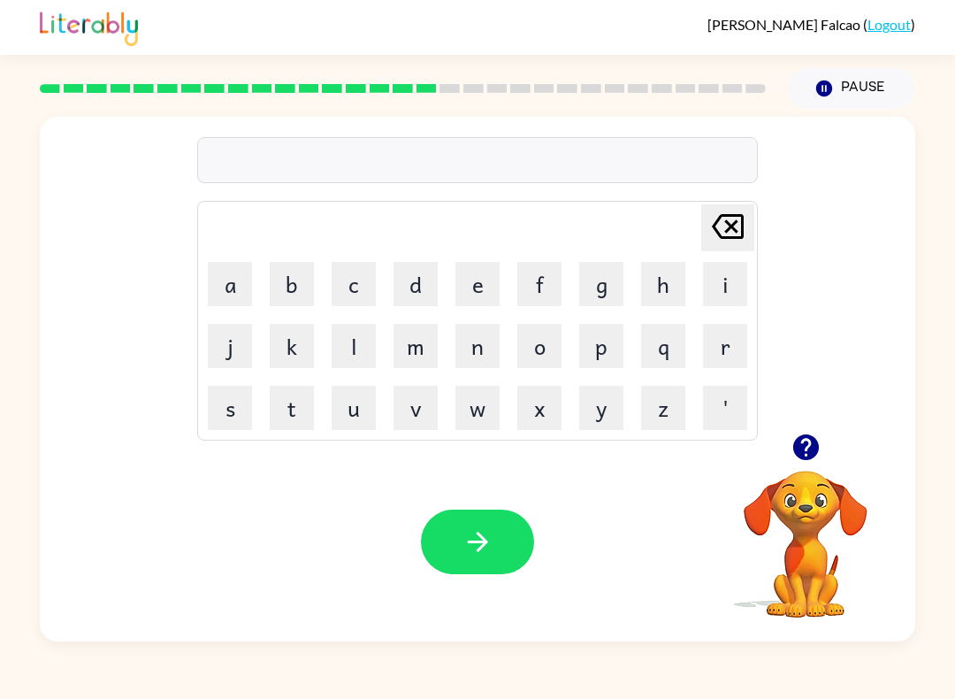
click at [306, 282] on button "b" at bounding box center [292, 284] width 44 height 44
click at [725, 349] on button "r" at bounding box center [725, 346] width 44 height 44
click at [723, 287] on button "i" at bounding box center [725, 284] width 44 height 44
click at [434, 336] on button "m" at bounding box center [416, 346] width 44 height 44
click at [727, 287] on button "i" at bounding box center [725, 284] width 44 height 44
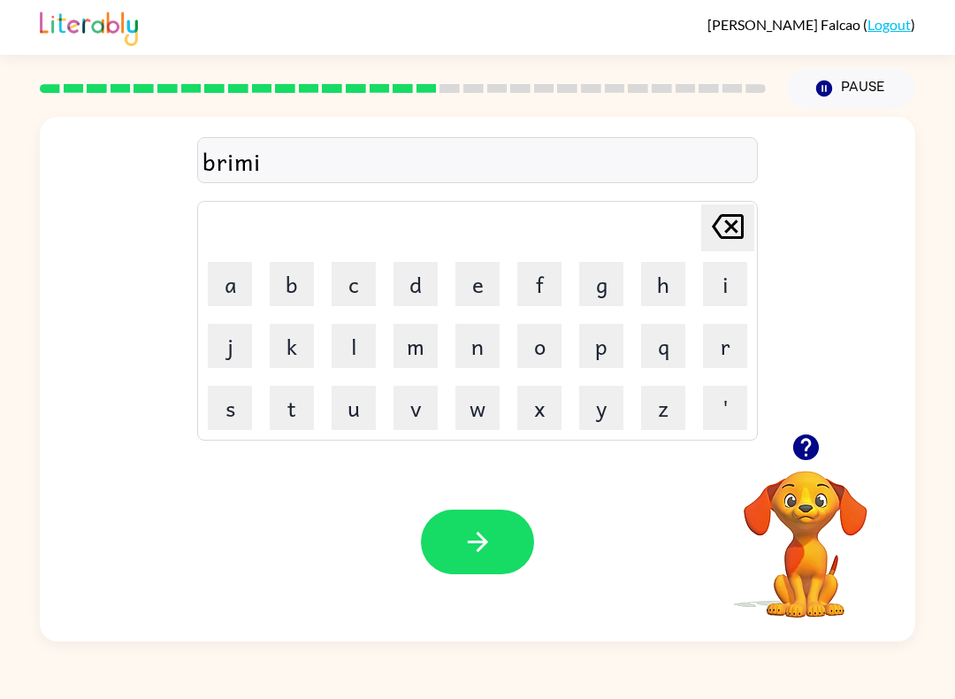
click at [482, 348] on button "n" at bounding box center [477, 346] width 44 height 44
click at [604, 293] on button "g" at bounding box center [601, 284] width 44 height 44
click at [455, 536] on button "button" at bounding box center [477, 541] width 113 height 65
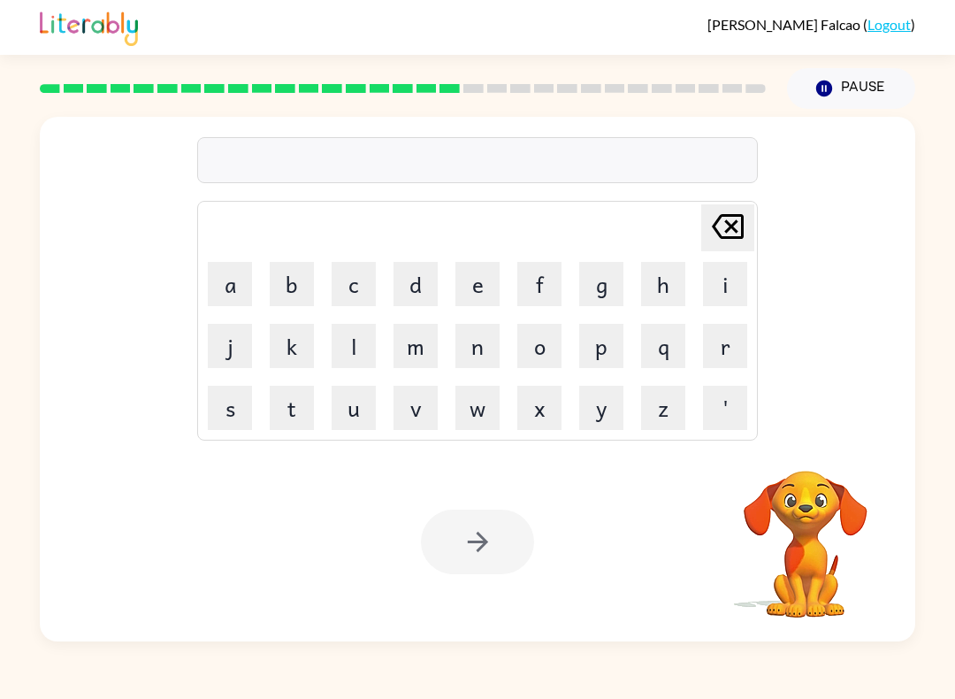
click at [724, 350] on button "r" at bounding box center [725, 346] width 44 height 44
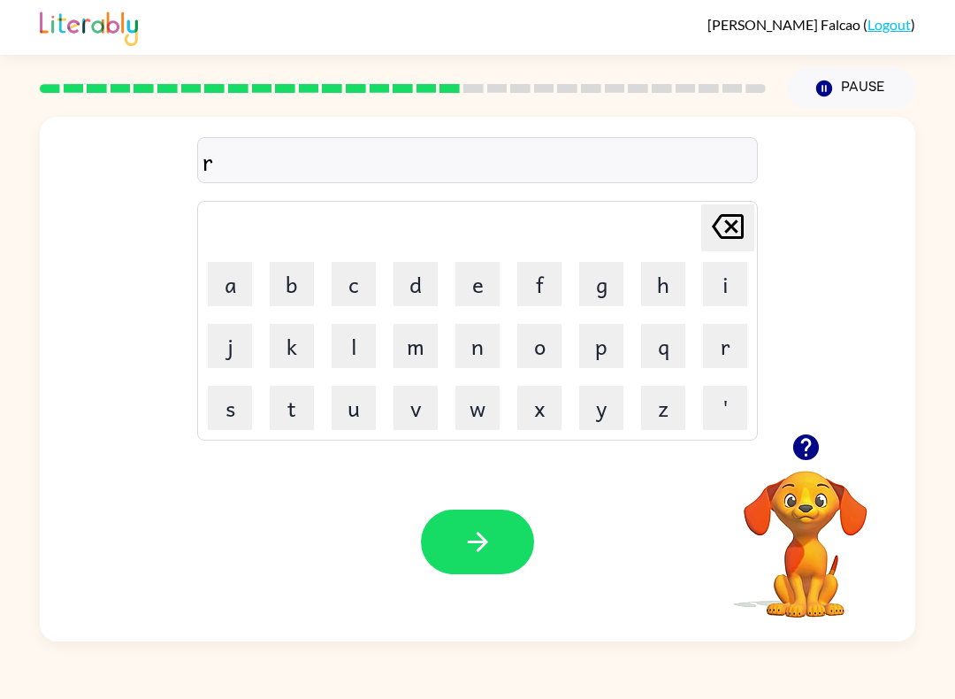
click at [232, 402] on button "s" at bounding box center [230, 408] width 44 height 44
click at [287, 354] on button "k" at bounding box center [292, 346] width 44 height 44
click at [720, 291] on button "i" at bounding box center [725, 284] width 44 height 44
click at [479, 285] on button "e" at bounding box center [477, 284] width 44 height 44
click at [233, 415] on button "s" at bounding box center [230, 408] width 44 height 44
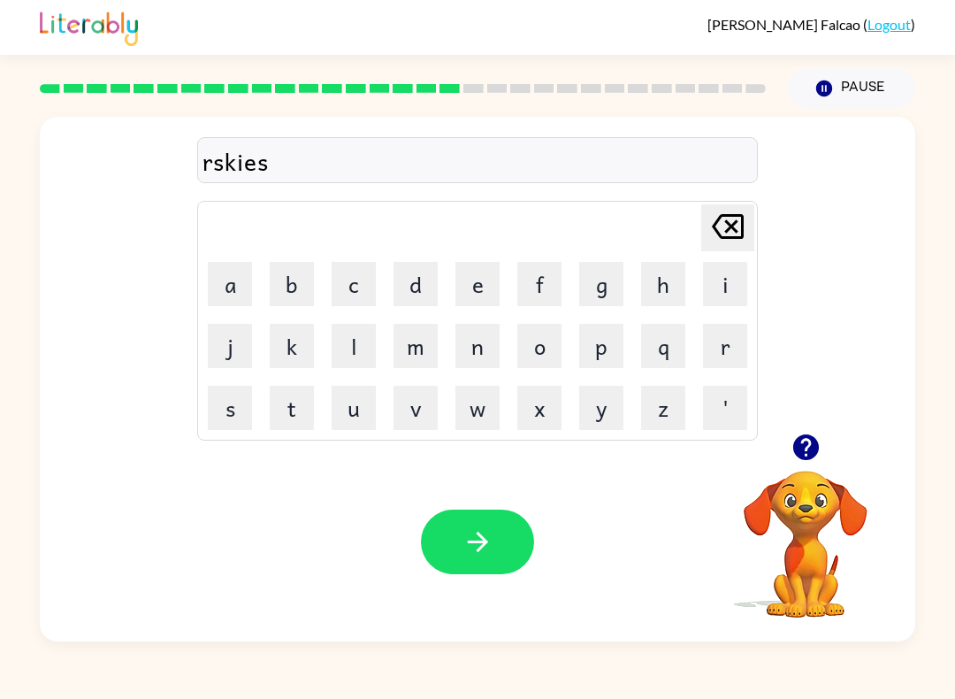
click at [305, 402] on button "t" at bounding box center [292, 408] width 44 height 44
click at [478, 524] on button "button" at bounding box center [477, 541] width 113 height 65
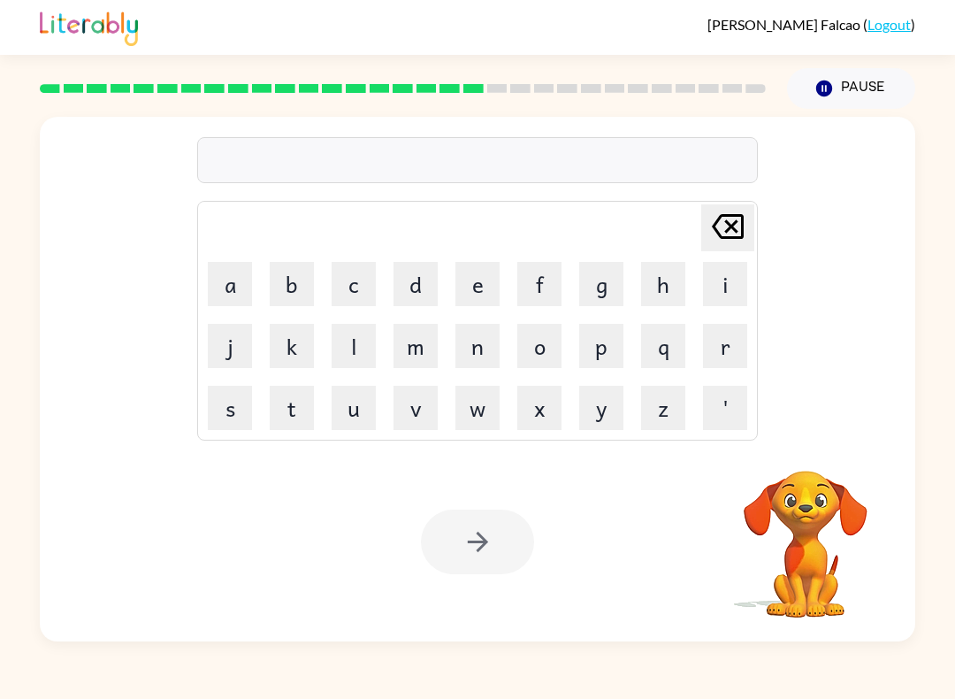
click at [238, 287] on button "a" at bounding box center [230, 284] width 44 height 44
click at [722, 352] on button "r" at bounding box center [725, 346] width 44 height 44
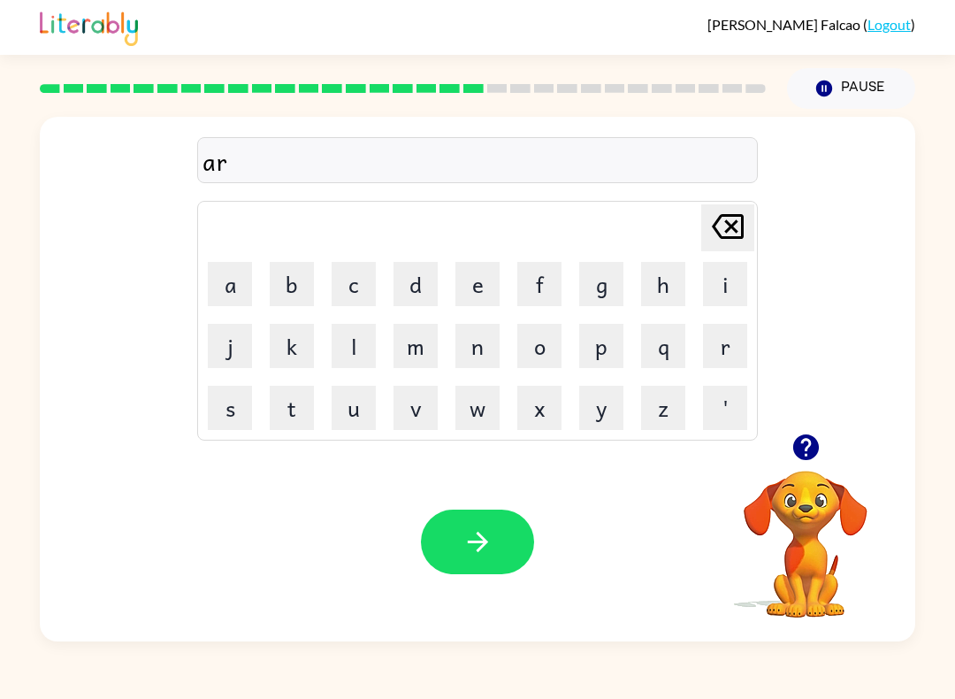
click at [360, 280] on button "c" at bounding box center [354, 284] width 44 height 44
click at [657, 296] on button "h" at bounding box center [663, 284] width 44 height 44
click at [486, 403] on button "w" at bounding box center [477, 408] width 44 height 44
click at [235, 282] on button "a" at bounding box center [230, 284] width 44 height 44
click at [615, 402] on button "y" at bounding box center [601, 408] width 44 height 44
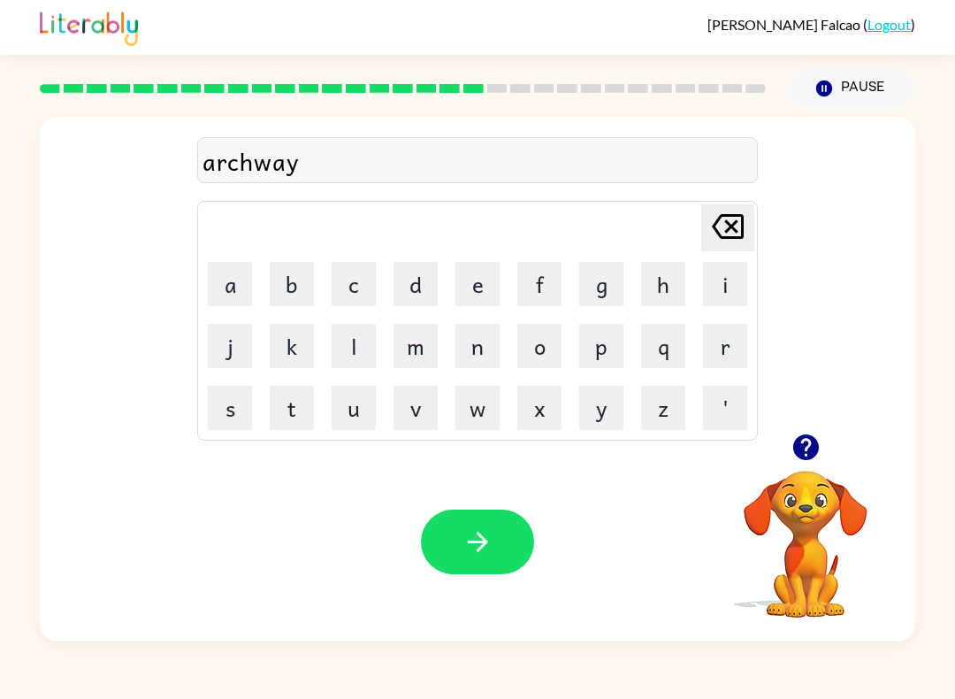
click at [481, 536] on icon "button" at bounding box center [477, 542] width 20 height 20
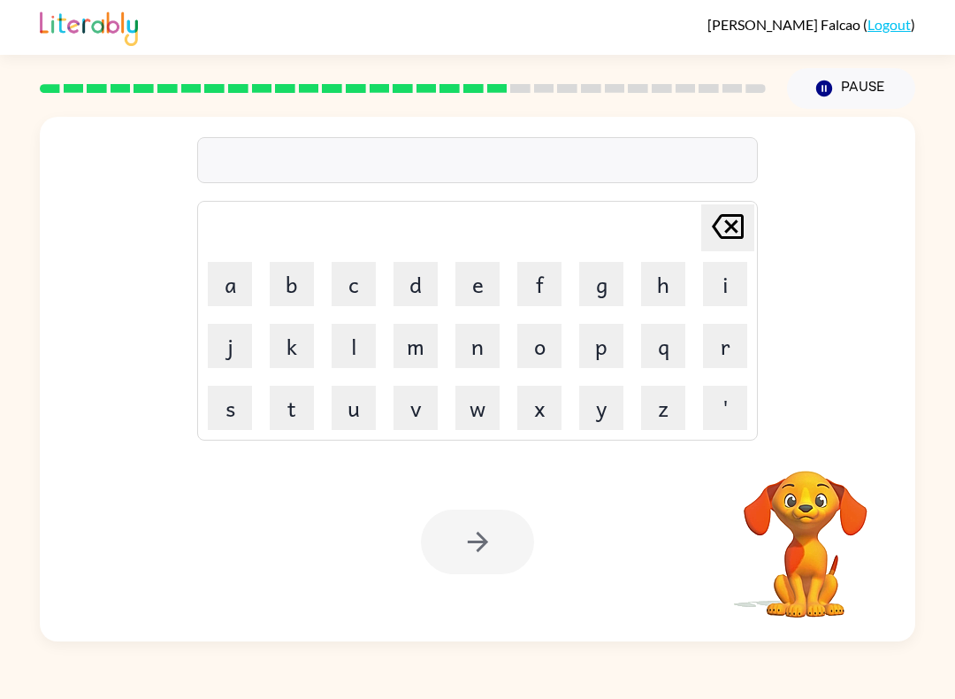
click at [542, 287] on button "f" at bounding box center [539, 284] width 44 height 44
click at [537, 357] on button "o" at bounding box center [539, 346] width 44 height 44
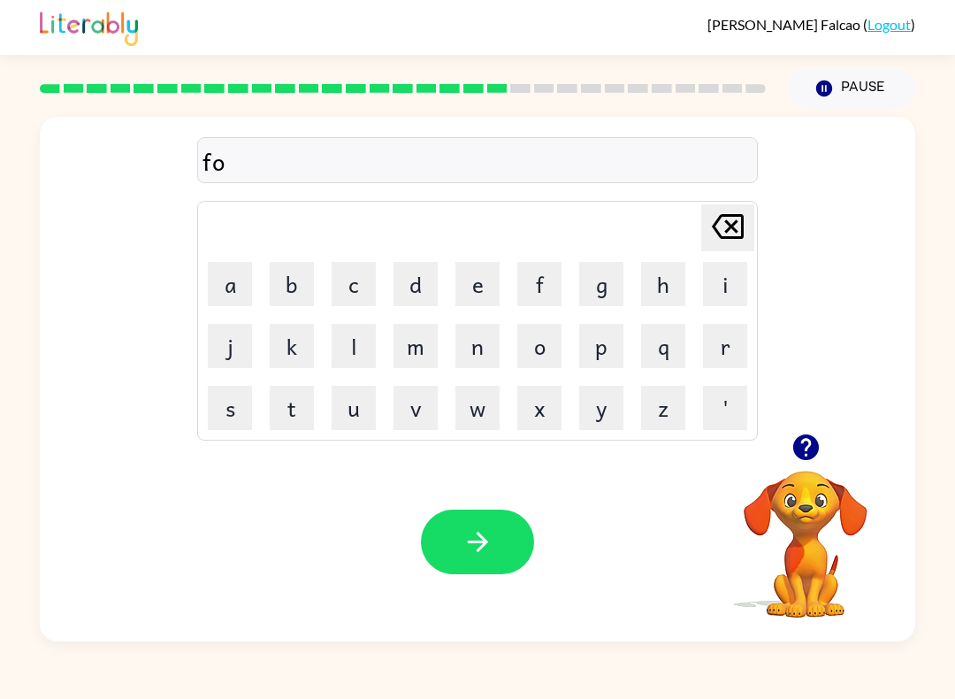
click at [364, 342] on button "l" at bounding box center [354, 346] width 44 height 44
click at [364, 348] on button "l" at bounding box center [354, 346] width 44 height 44
click at [533, 348] on button "o" at bounding box center [539, 346] width 44 height 44
click at [486, 405] on button "w" at bounding box center [477, 408] width 44 height 44
click at [492, 289] on button "e" at bounding box center [477, 284] width 44 height 44
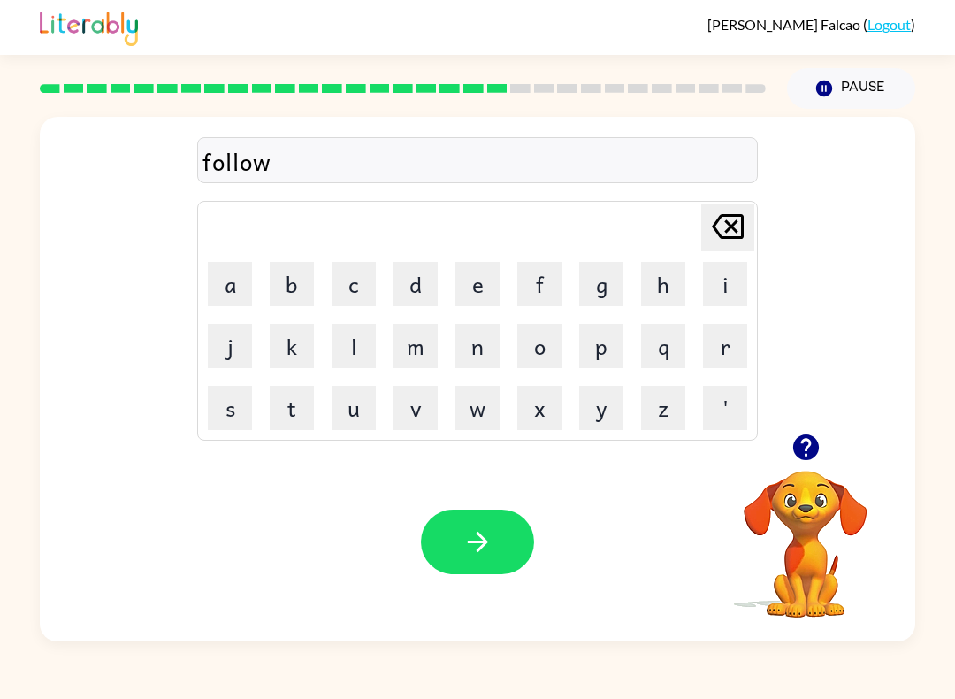
click at [429, 294] on button "d" at bounding box center [416, 284] width 44 height 44
click at [486, 531] on icon "button" at bounding box center [478, 541] width 31 height 31
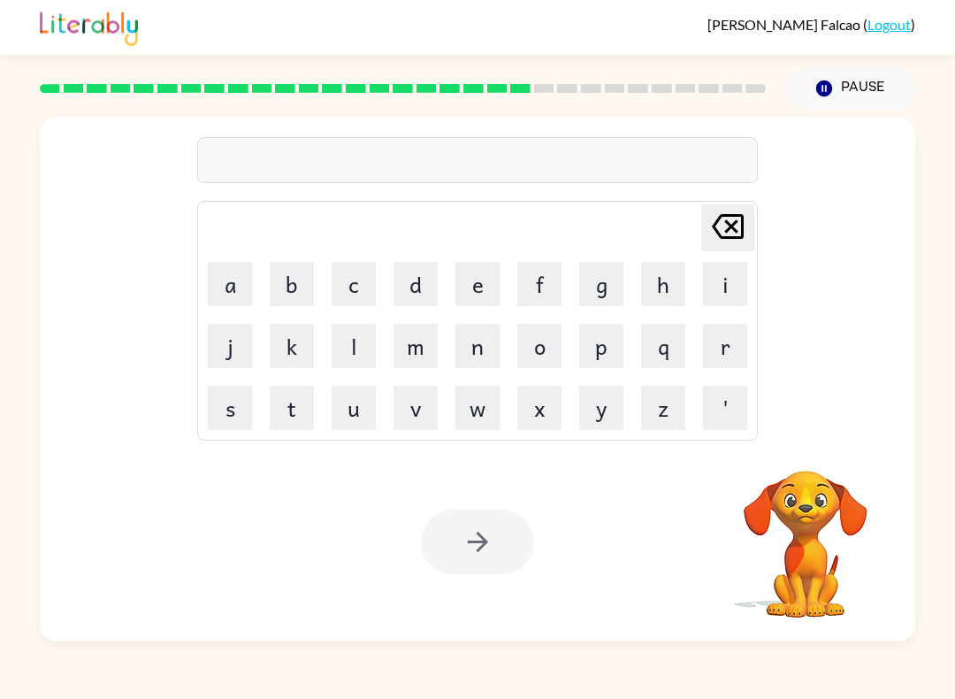
click at [352, 291] on button "c" at bounding box center [354, 284] width 44 height 44
click at [471, 284] on button "e" at bounding box center [477, 284] width 44 height 44
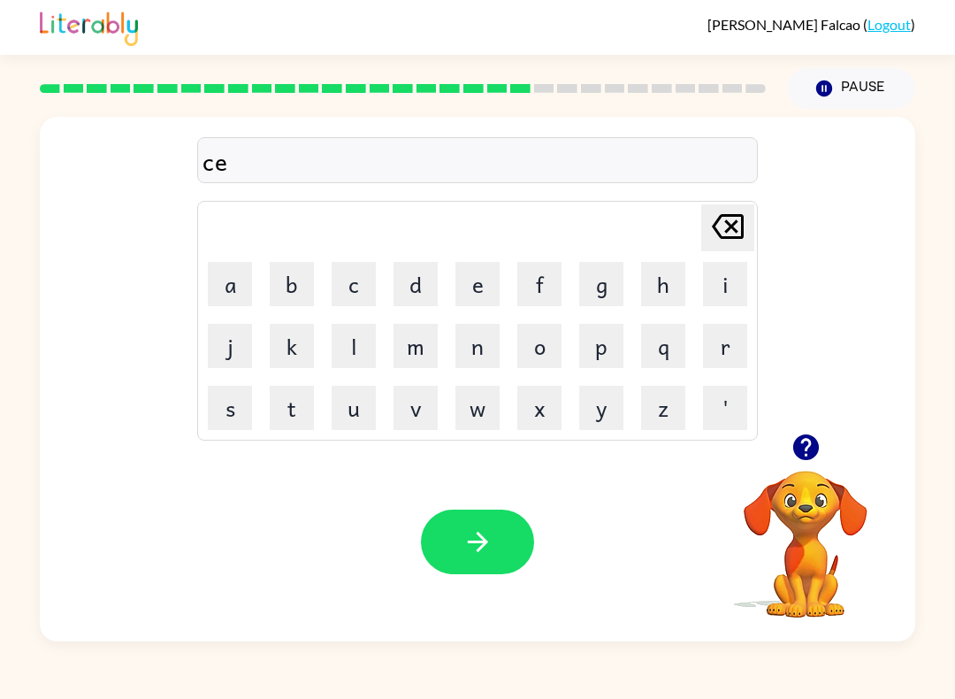
click at [478, 347] on button "n" at bounding box center [477, 346] width 44 height 44
click at [301, 409] on button "t" at bounding box center [292, 408] width 44 height 44
click at [481, 297] on button "e" at bounding box center [477, 284] width 44 height 44
click at [604, 347] on button "p" at bounding box center [601, 346] width 44 height 44
click at [723, 289] on button "i" at bounding box center [725, 284] width 44 height 44
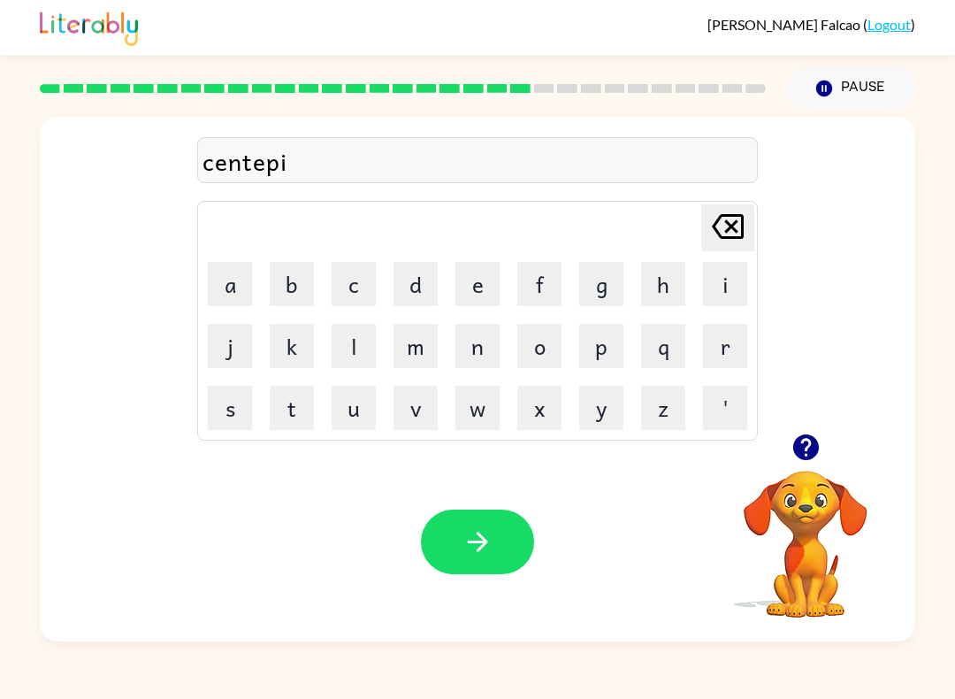
click at [483, 279] on button "e" at bounding box center [477, 284] width 44 height 44
click at [421, 278] on button "d" at bounding box center [416, 284] width 44 height 44
click at [484, 516] on button "button" at bounding box center [477, 541] width 113 height 65
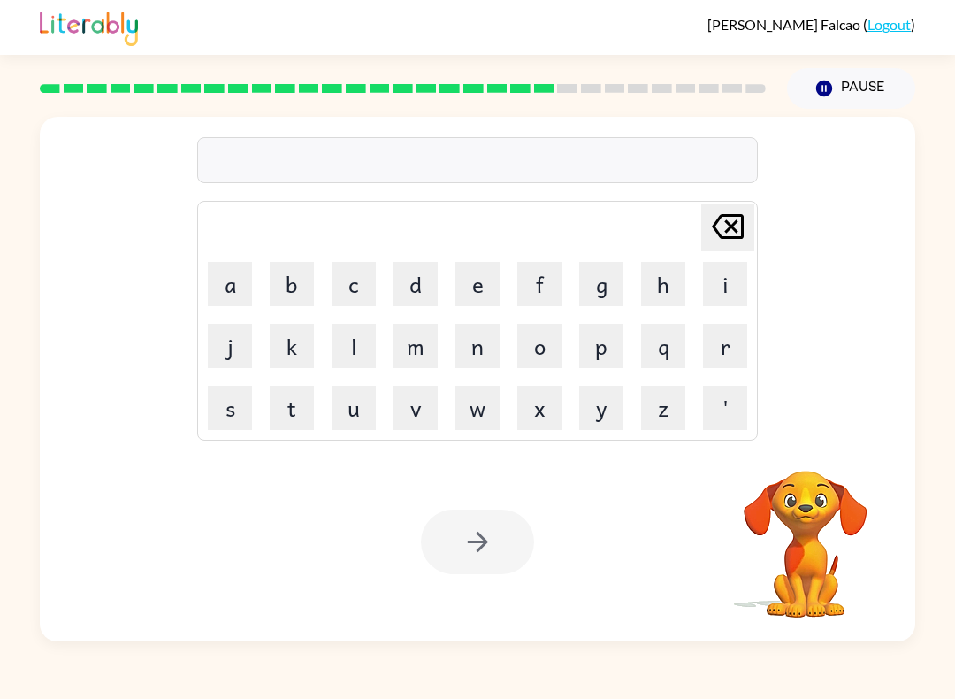
click at [241, 415] on button "s" at bounding box center [230, 408] width 44 height 44
click at [714, 293] on button "i" at bounding box center [725, 284] width 44 height 44
click at [243, 402] on button "s" at bounding box center [230, 408] width 44 height 44
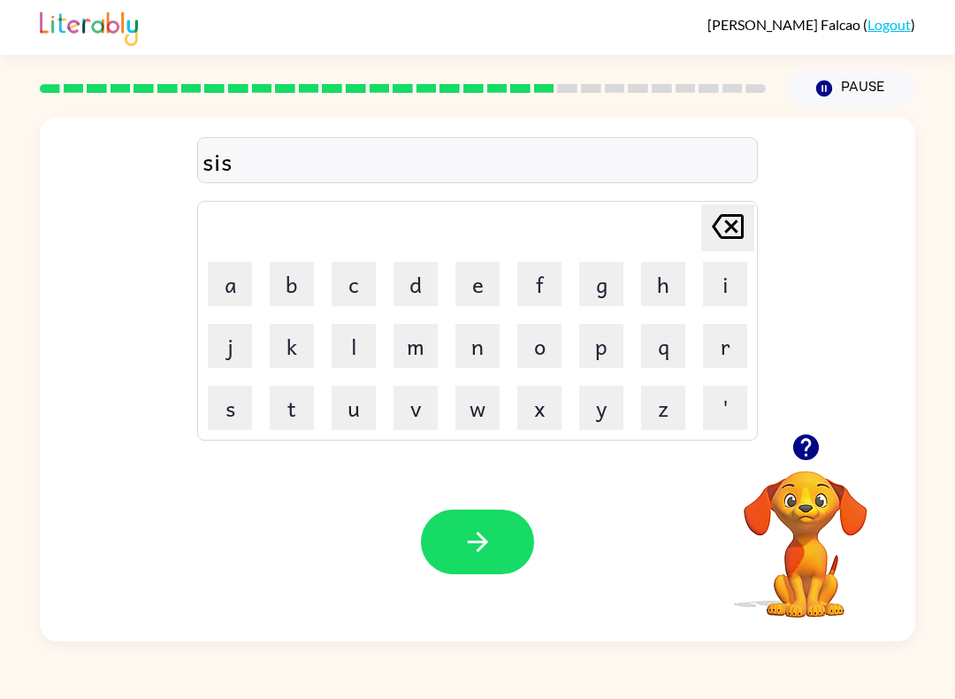
click at [243, 285] on button "a" at bounding box center [230, 284] width 44 height 44
click at [724, 295] on button "i" at bounding box center [725, 284] width 44 height 44
click at [487, 349] on button "n" at bounding box center [477, 346] width 44 height 44
click at [471, 548] on icon "button" at bounding box center [478, 541] width 31 height 31
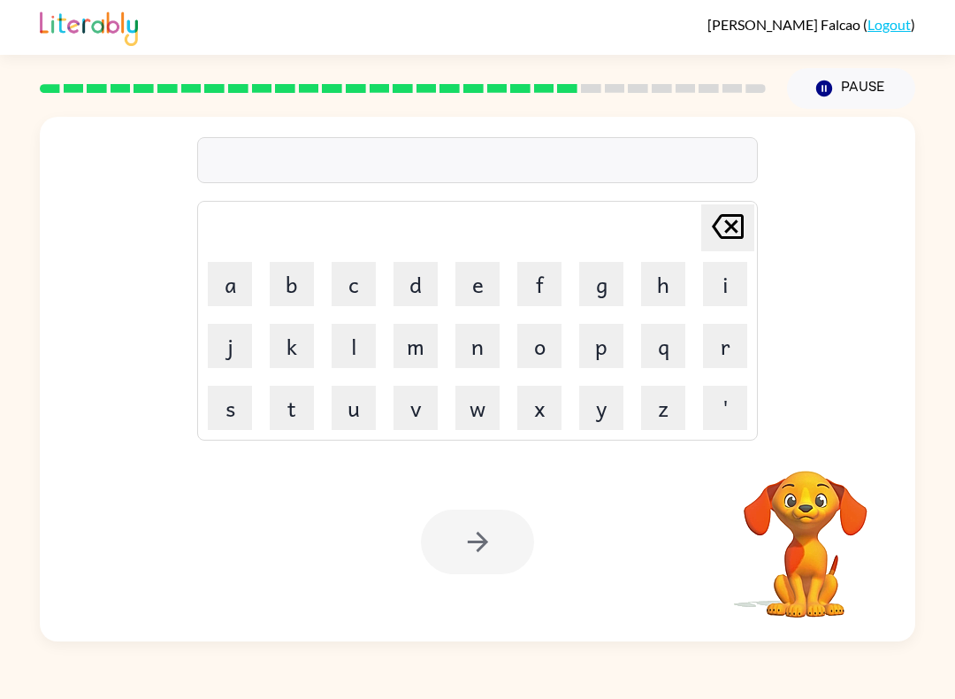
click at [462, 538] on div at bounding box center [477, 541] width 113 height 65
click at [530, 302] on button "f" at bounding box center [539, 284] width 44 height 44
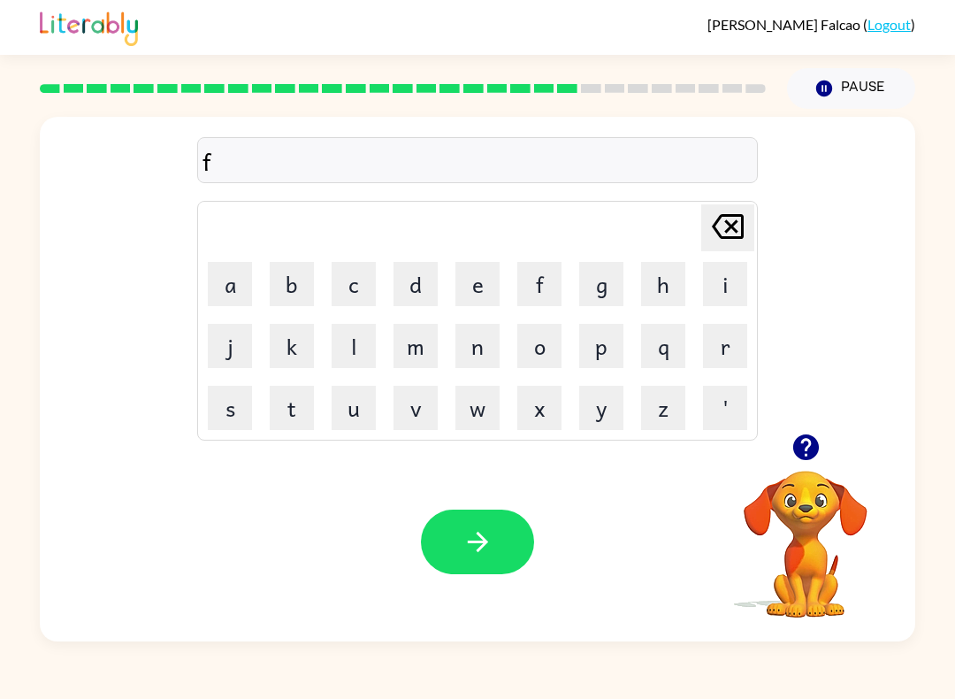
click at [553, 350] on button "o" at bounding box center [539, 346] width 44 height 44
click at [477, 409] on button "w" at bounding box center [477, 408] width 44 height 44
click at [227, 281] on button "a" at bounding box center [230, 284] width 44 height 44
click at [716, 355] on button "r" at bounding box center [725, 346] width 44 height 44
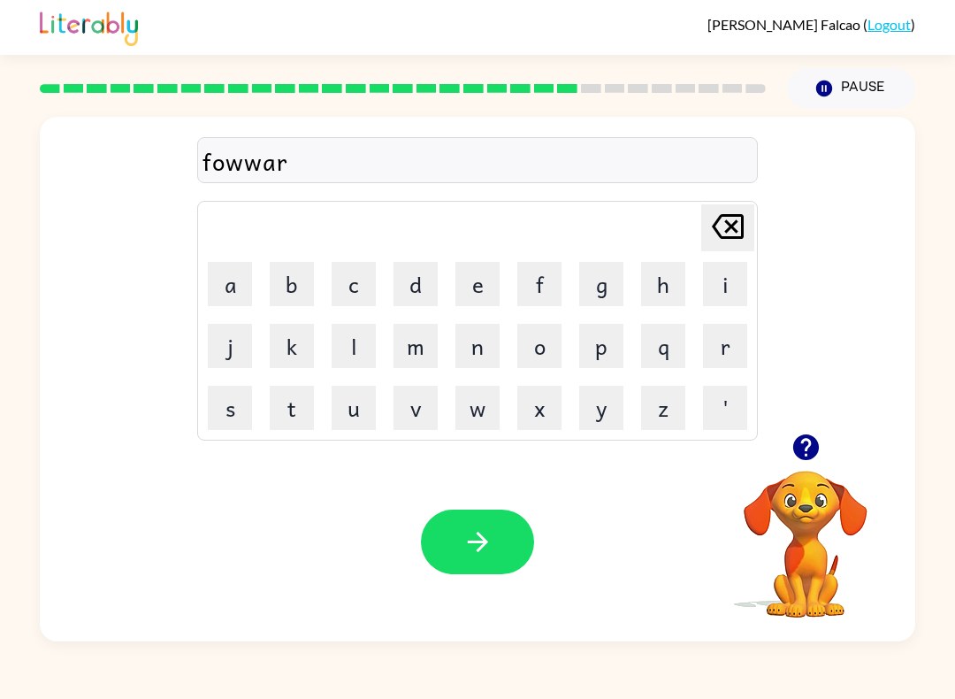
click at [412, 273] on button "d" at bounding box center [416, 284] width 44 height 44
click at [474, 540] on icon "button" at bounding box center [478, 541] width 31 height 31
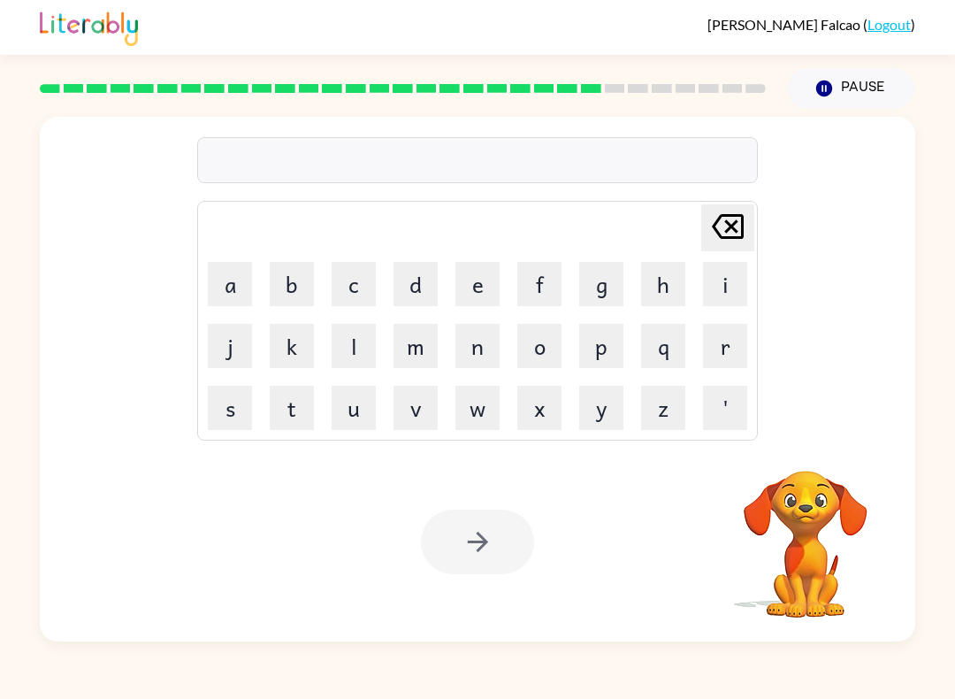
click at [717, 354] on button "r" at bounding box center [725, 346] width 44 height 44
click at [477, 281] on button "e" at bounding box center [477, 284] width 44 height 44
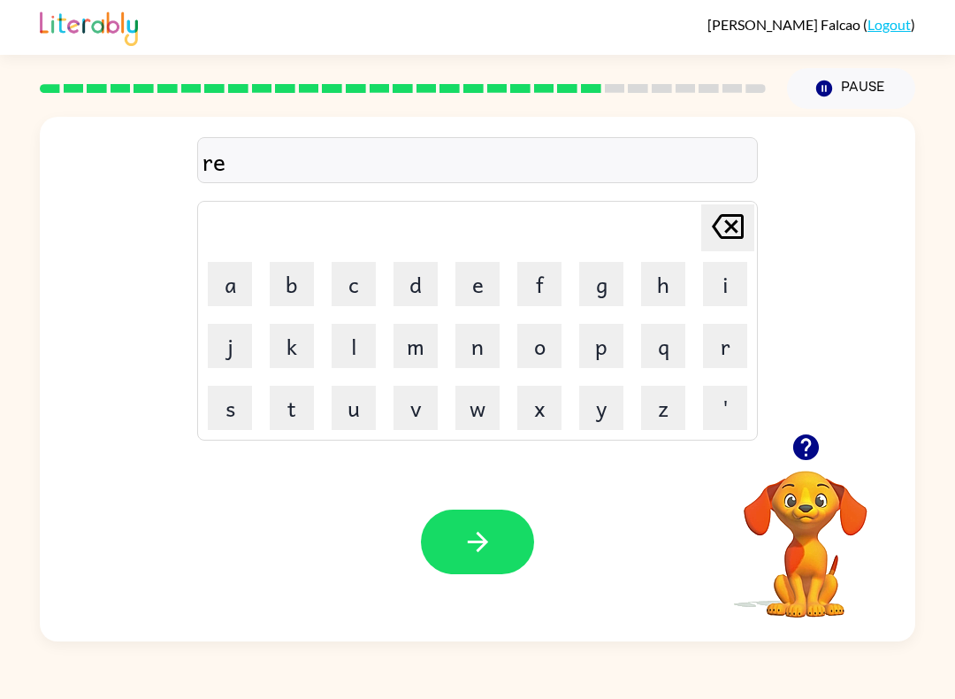
click at [245, 287] on button "a" at bounding box center [230, 284] width 44 height 44
click at [298, 409] on button "t" at bounding box center [292, 408] width 44 height 44
click at [478, 292] on button "e" at bounding box center [477, 284] width 44 height 44
click at [425, 289] on button "d" at bounding box center [416, 284] width 44 height 44
click at [468, 539] on icon "button" at bounding box center [478, 541] width 31 height 31
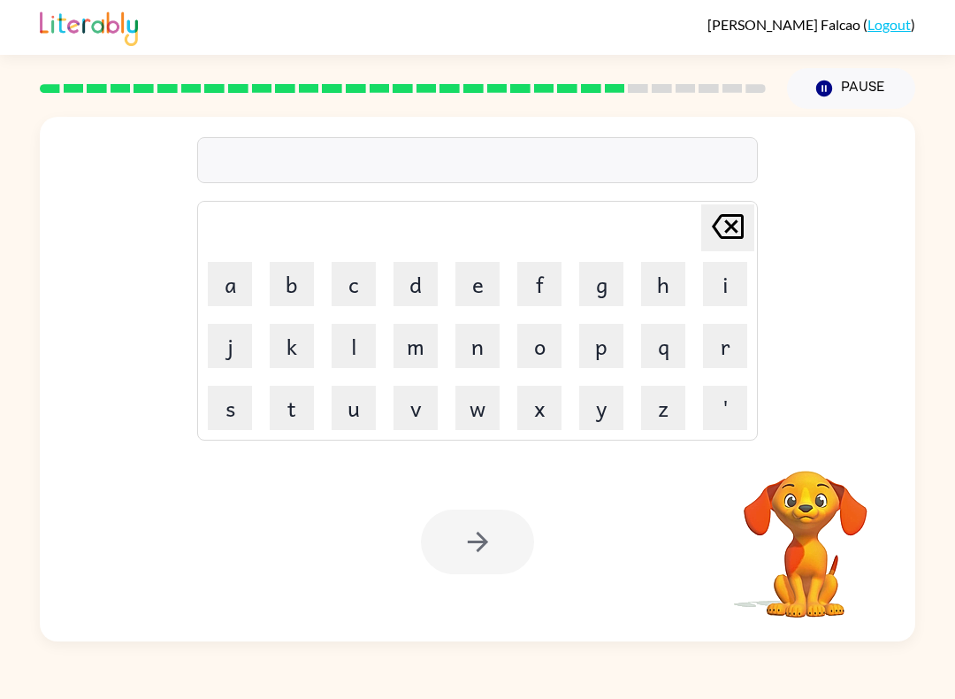
click at [583, 287] on button "g" at bounding box center [601, 284] width 44 height 44
click at [534, 360] on button "o" at bounding box center [539, 346] width 44 height 44
click at [296, 287] on button "b" at bounding box center [292, 284] width 44 height 44
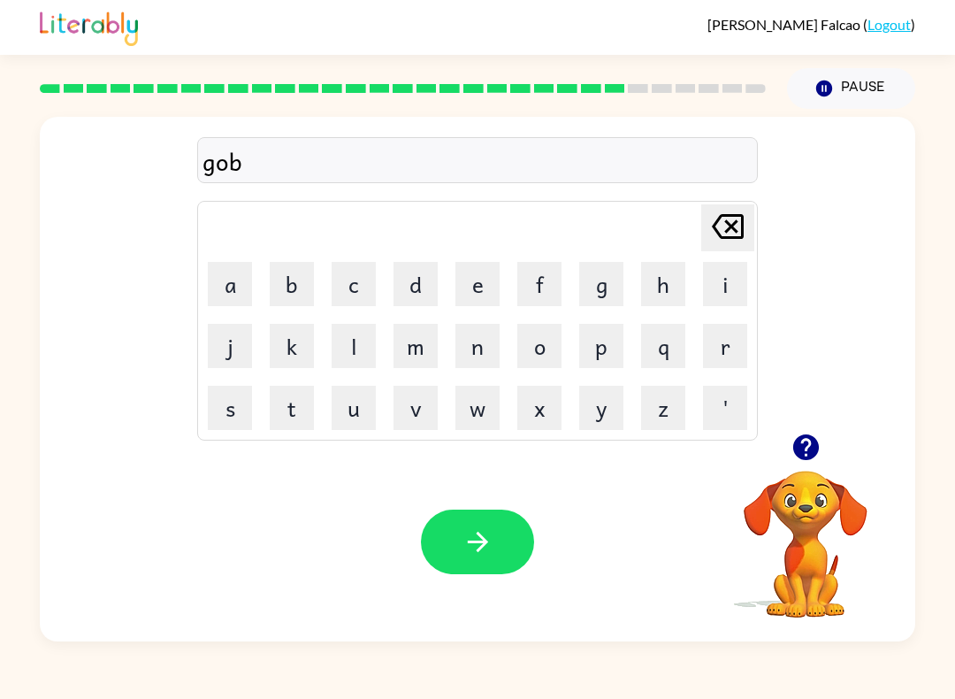
click at [353, 343] on button "l" at bounding box center [354, 346] width 44 height 44
click at [716, 301] on button "i" at bounding box center [725, 284] width 44 height 44
click at [481, 348] on button "n" at bounding box center [477, 346] width 44 height 44
click at [487, 532] on icon "button" at bounding box center [478, 541] width 31 height 31
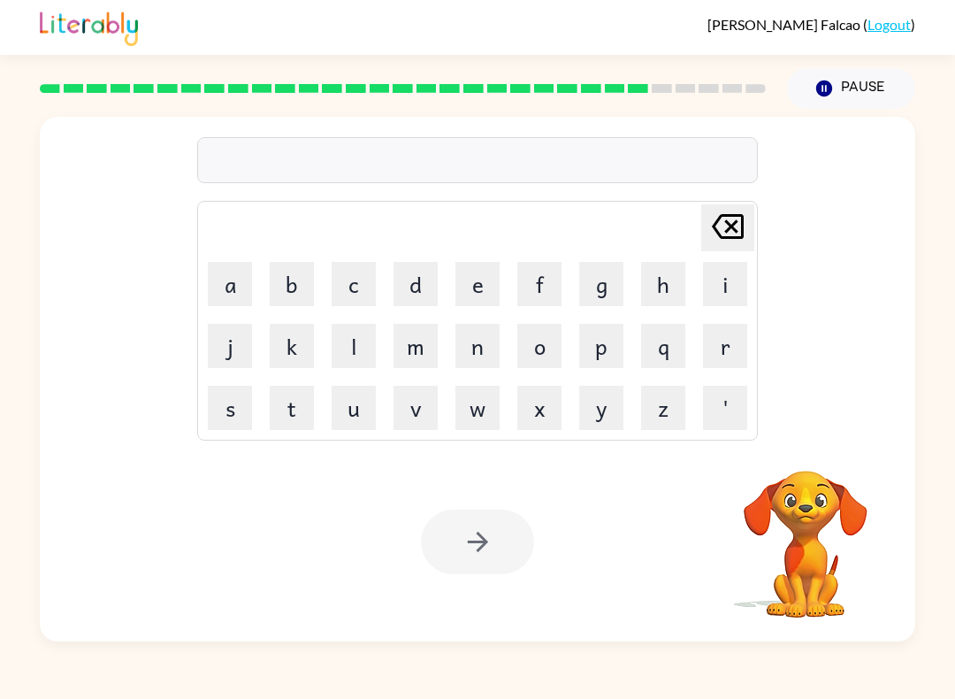
click at [466, 536] on div at bounding box center [477, 541] width 113 height 65
click at [347, 356] on button "l" at bounding box center [354, 346] width 44 height 44
click at [334, 419] on button "u" at bounding box center [354, 408] width 44 height 44
click at [416, 357] on button "m" at bounding box center [416, 346] width 44 height 44
click at [298, 290] on button "b" at bounding box center [292, 284] width 44 height 44
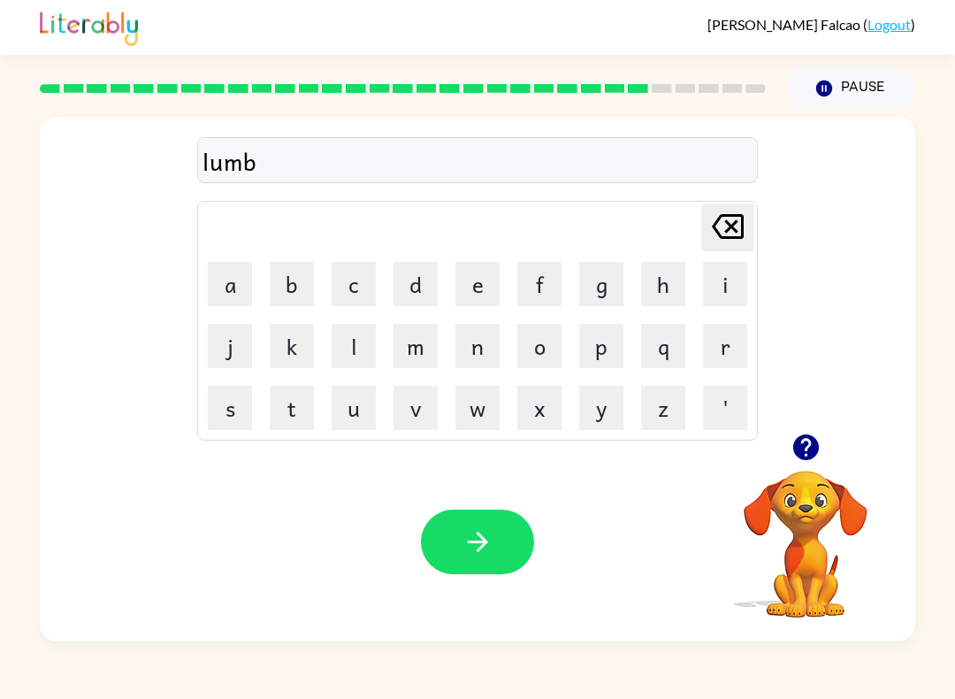
click at [473, 299] on button "e" at bounding box center [477, 284] width 44 height 44
click at [716, 352] on button "r" at bounding box center [725, 346] width 44 height 44
click at [237, 279] on button "a" at bounding box center [230, 284] width 44 height 44
click at [364, 298] on button "c" at bounding box center [354, 284] width 44 height 44
click at [296, 350] on button "k" at bounding box center [292, 346] width 44 height 44
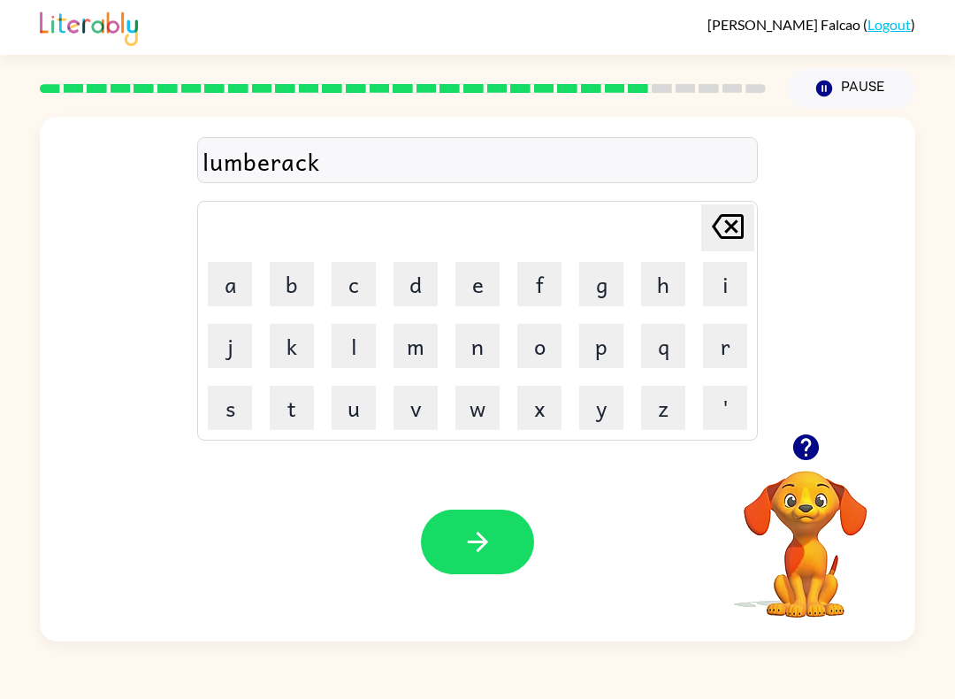
click at [526, 516] on div at bounding box center [477, 541] width 113 height 65
click at [458, 537] on button "button" at bounding box center [477, 541] width 113 height 65
click at [620, 336] on button "p" at bounding box center [601, 346] width 44 height 44
click at [719, 295] on button "i" at bounding box center [725, 284] width 44 height 44
click at [475, 281] on button "e" at bounding box center [477, 284] width 44 height 44
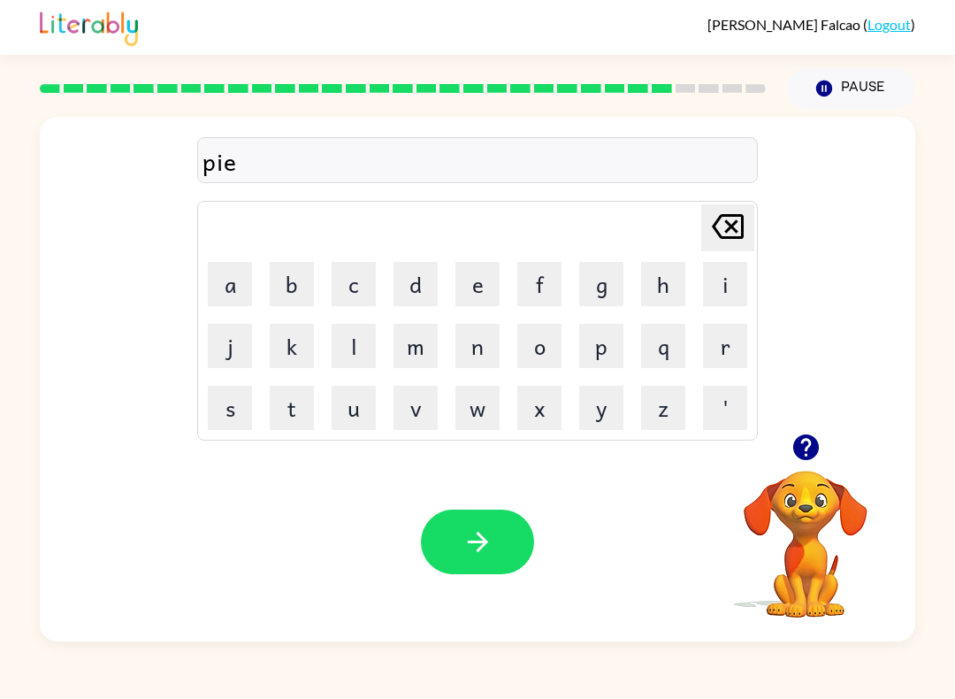
click at [722, 350] on button "r" at bounding box center [725, 346] width 44 height 44
click at [359, 286] on button "c" at bounding box center [354, 284] width 44 height 44
click at [485, 287] on button "e" at bounding box center [477, 284] width 44 height 44
click at [478, 518] on button "button" at bounding box center [477, 541] width 113 height 65
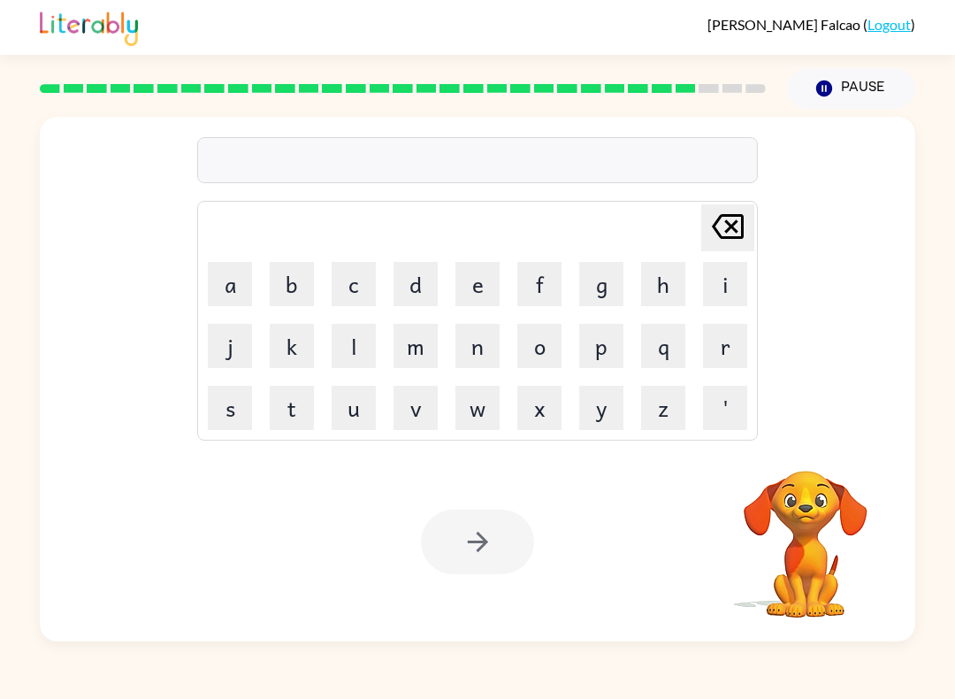
click at [299, 407] on button "t" at bounding box center [292, 408] width 44 height 44
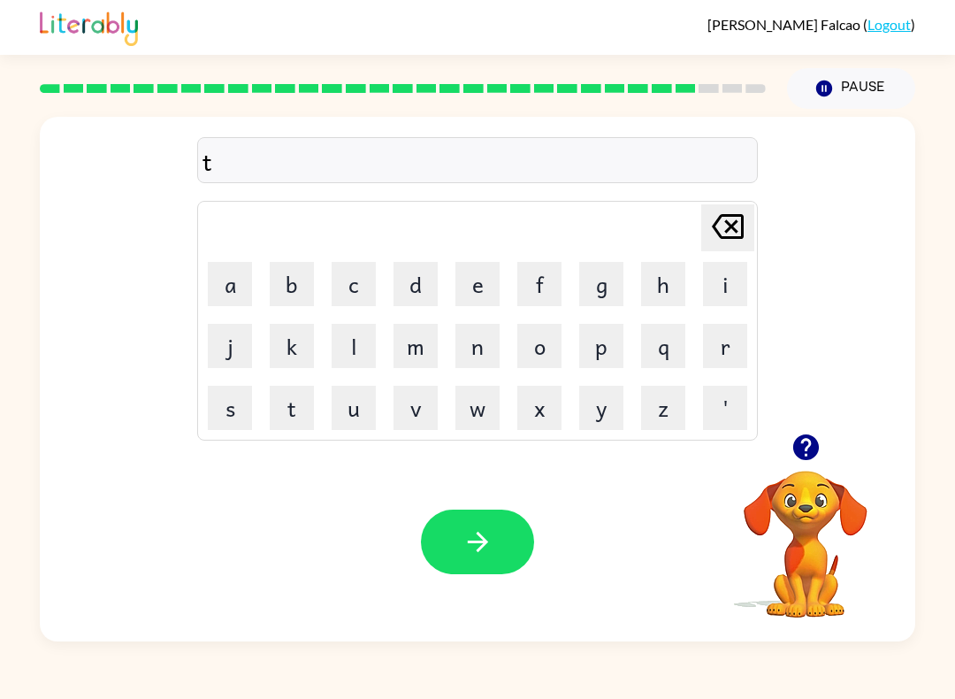
click at [662, 294] on button "h" at bounding box center [663, 284] width 44 height 44
click at [726, 302] on button "i" at bounding box center [725, 284] width 44 height 44
click at [476, 347] on button "n" at bounding box center [477, 346] width 44 height 44
click at [455, 550] on button "button" at bounding box center [477, 541] width 113 height 65
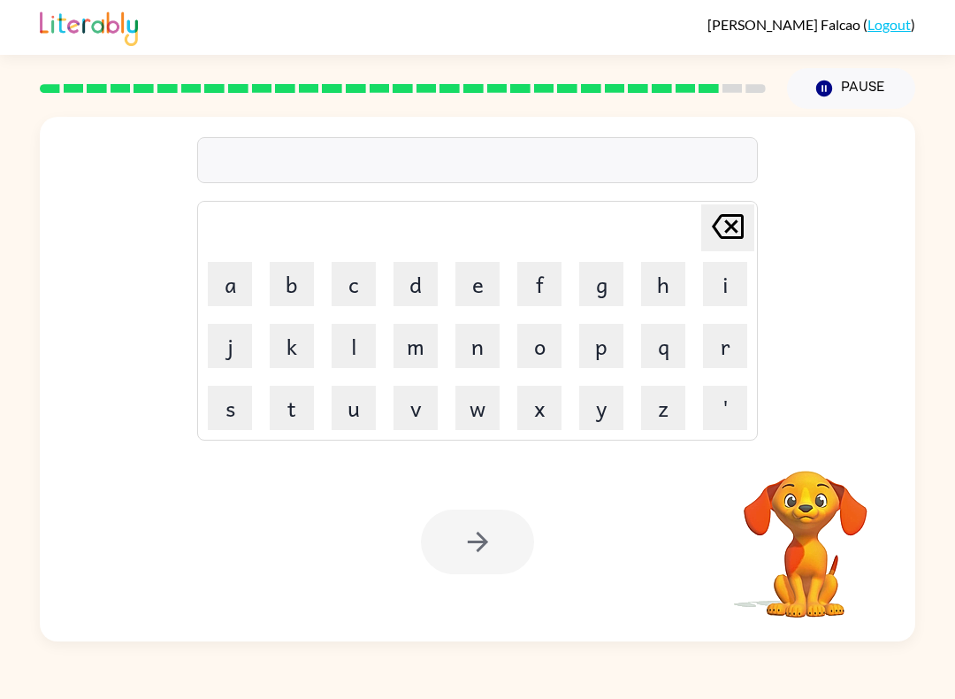
click at [236, 411] on button "s" at bounding box center [230, 408] width 44 height 44
click at [716, 299] on button "i" at bounding box center [725, 284] width 44 height 44
click at [351, 342] on button "l" at bounding box center [354, 346] width 44 height 44
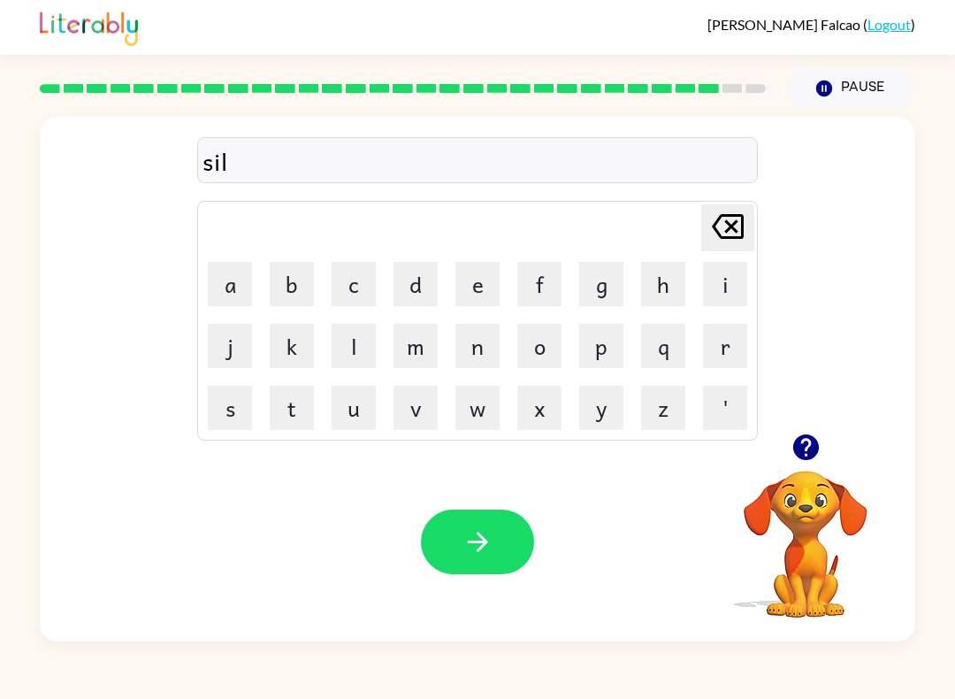
click at [416, 403] on button "v" at bounding box center [416, 408] width 44 height 44
click at [477, 290] on button "e" at bounding box center [477, 284] width 44 height 44
click at [719, 352] on button "r" at bounding box center [725, 346] width 44 height 44
click at [483, 416] on button "w" at bounding box center [477, 408] width 44 height 44
click at [233, 286] on button "a" at bounding box center [230, 284] width 44 height 44
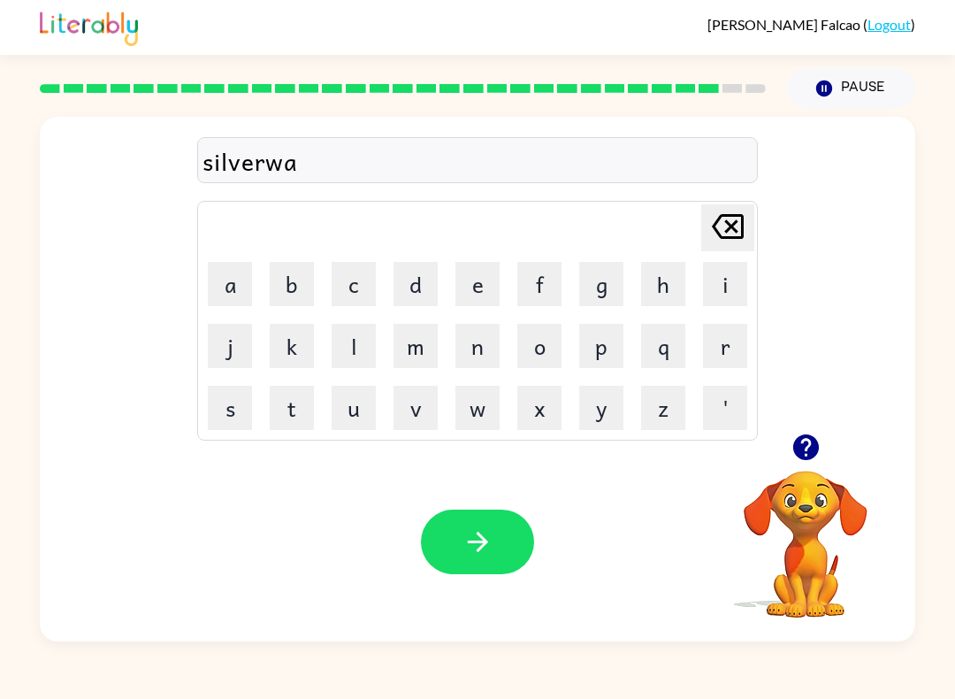
click at [491, 287] on button "e" at bounding box center [477, 284] width 44 height 44
click at [713, 233] on icon "[PERSON_NAME] last character input" at bounding box center [728, 226] width 42 height 42
click at [712, 233] on icon "[PERSON_NAME] last character input" at bounding box center [728, 226] width 42 height 42
click at [482, 283] on button "e" at bounding box center [477, 284] width 44 height 44
click at [244, 287] on button "a" at bounding box center [230, 284] width 44 height 44
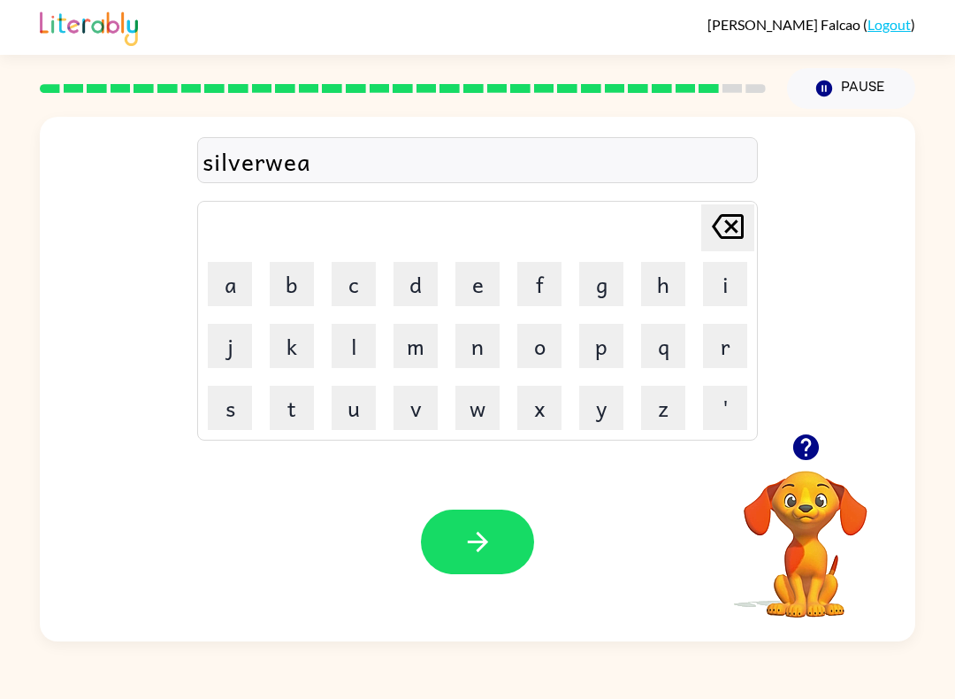
click at [722, 356] on button "r" at bounding box center [725, 346] width 44 height 44
click at [481, 539] on icon "button" at bounding box center [477, 542] width 20 height 20
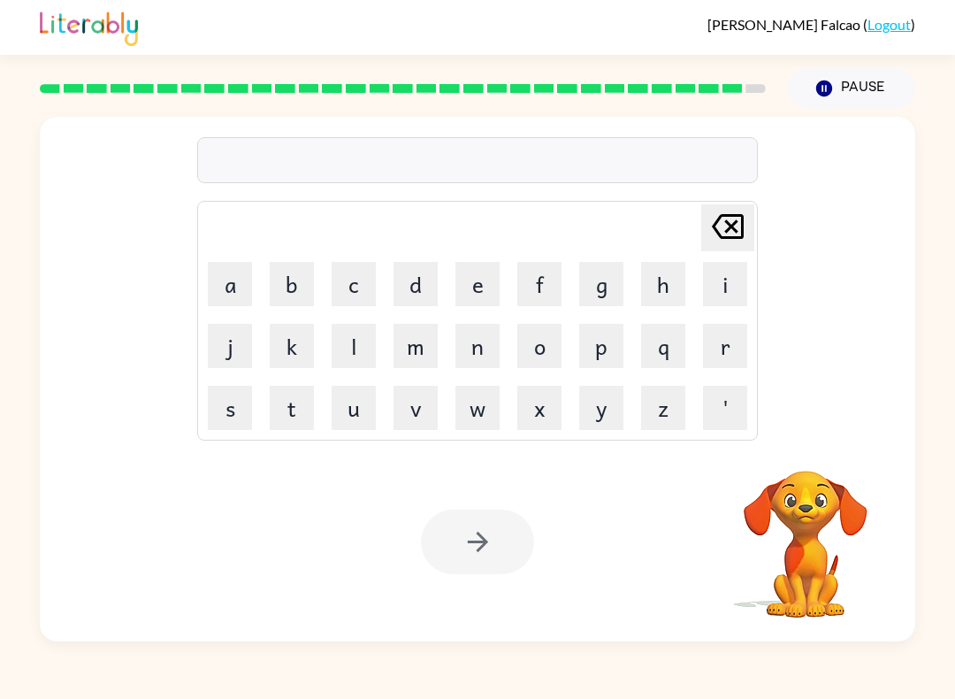
click at [368, 406] on button "u" at bounding box center [354, 408] width 44 height 44
click at [483, 351] on button "n" at bounding box center [477, 346] width 44 height 44
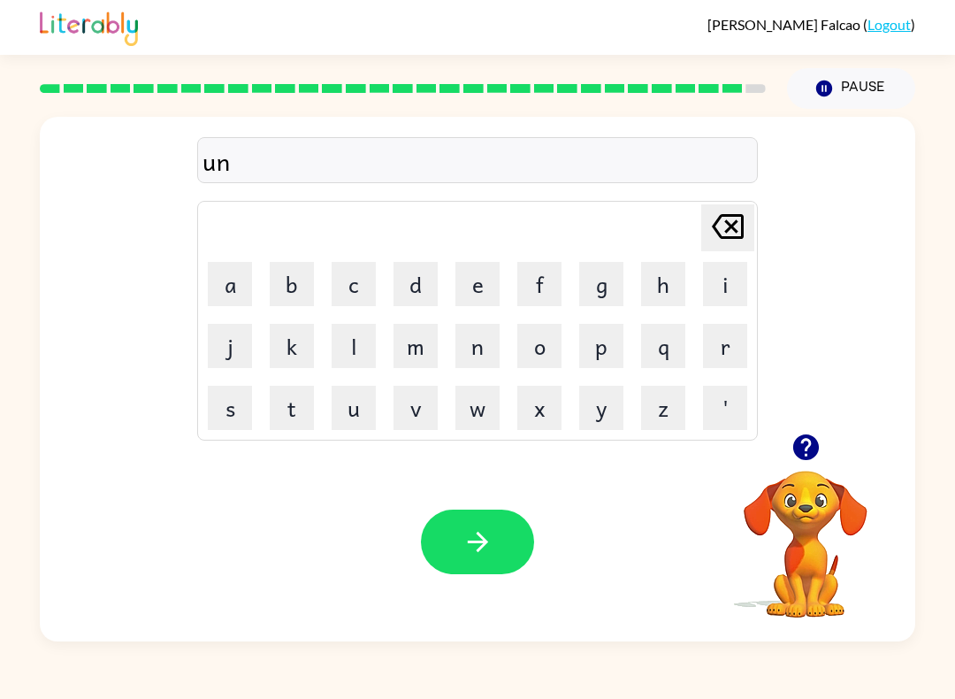
click at [235, 290] on button "a" at bounding box center [230, 284] width 44 height 44
click at [539, 287] on button "f" at bounding box center [539, 284] width 44 height 44
click at [726, 356] on button "r" at bounding box center [725, 346] width 44 height 44
click at [237, 287] on button "a" at bounding box center [230, 284] width 44 height 44
click at [728, 290] on button "i" at bounding box center [725, 284] width 44 height 44
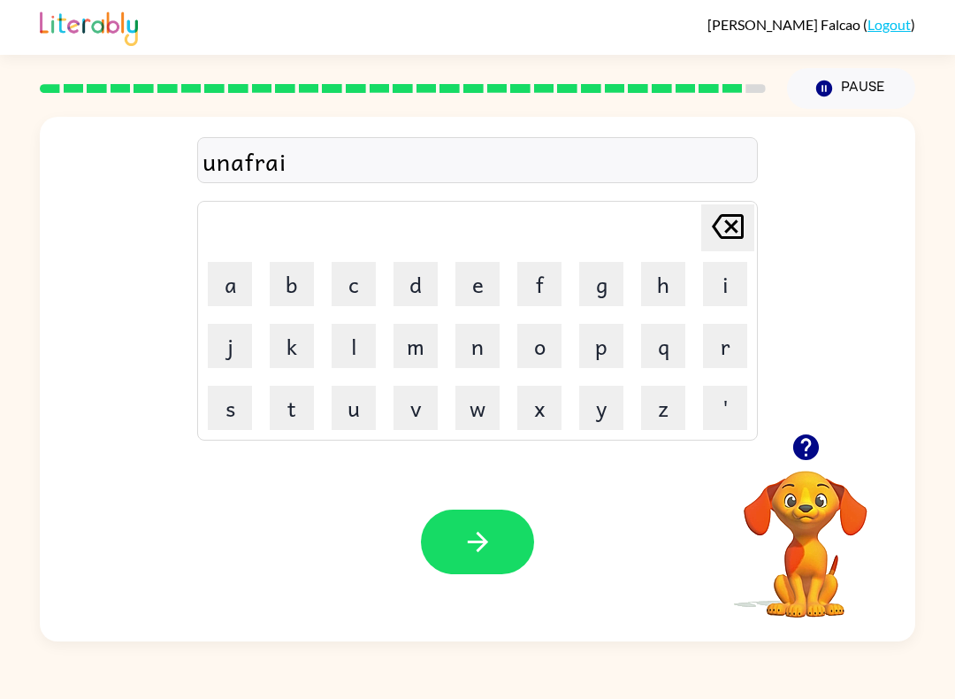
click at [424, 299] on button "d" at bounding box center [416, 284] width 44 height 44
click at [466, 527] on icon "button" at bounding box center [478, 541] width 31 height 31
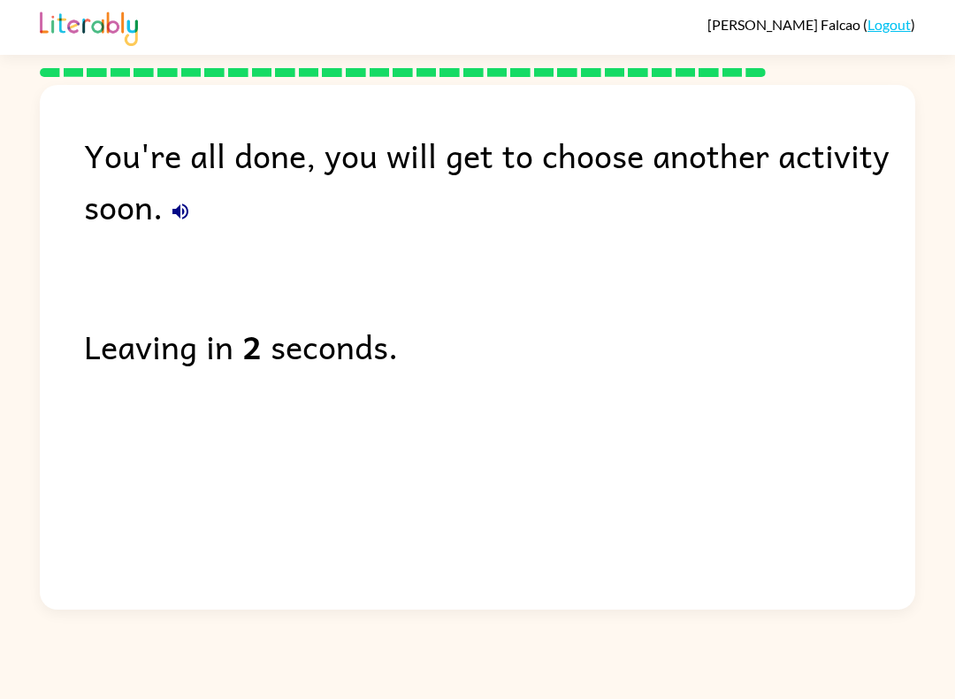
click at [116, 355] on div "Leaving in 2 seconds." at bounding box center [499, 345] width 831 height 51
click at [116, 355] on div "Leaving in 1 second." at bounding box center [499, 345] width 831 height 51
click at [108, 376] on div "You're all done, you will get to choose another activity soon. Leaving in 1 sec…" at bounding box center [478, 343] width 876 height 516
